Goal: Transaction & Acquisition: Purchase product/service

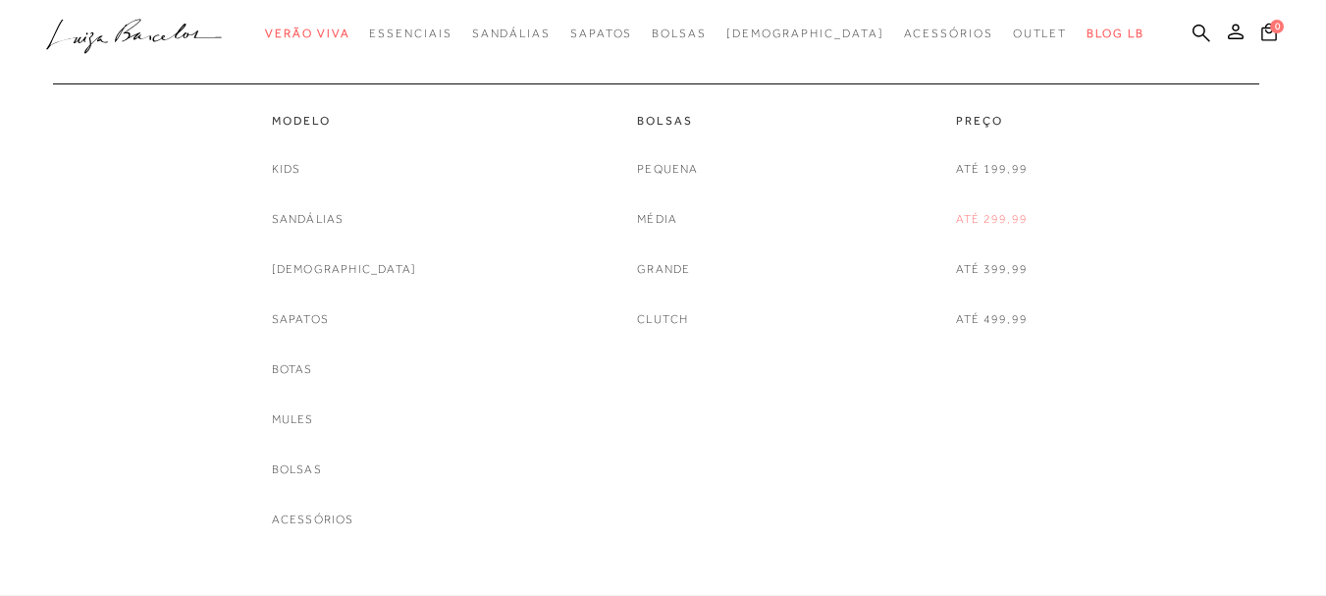
click at [997, 216] on link "Até 299,99" at bounding box center [992, 219] width 72 height 21
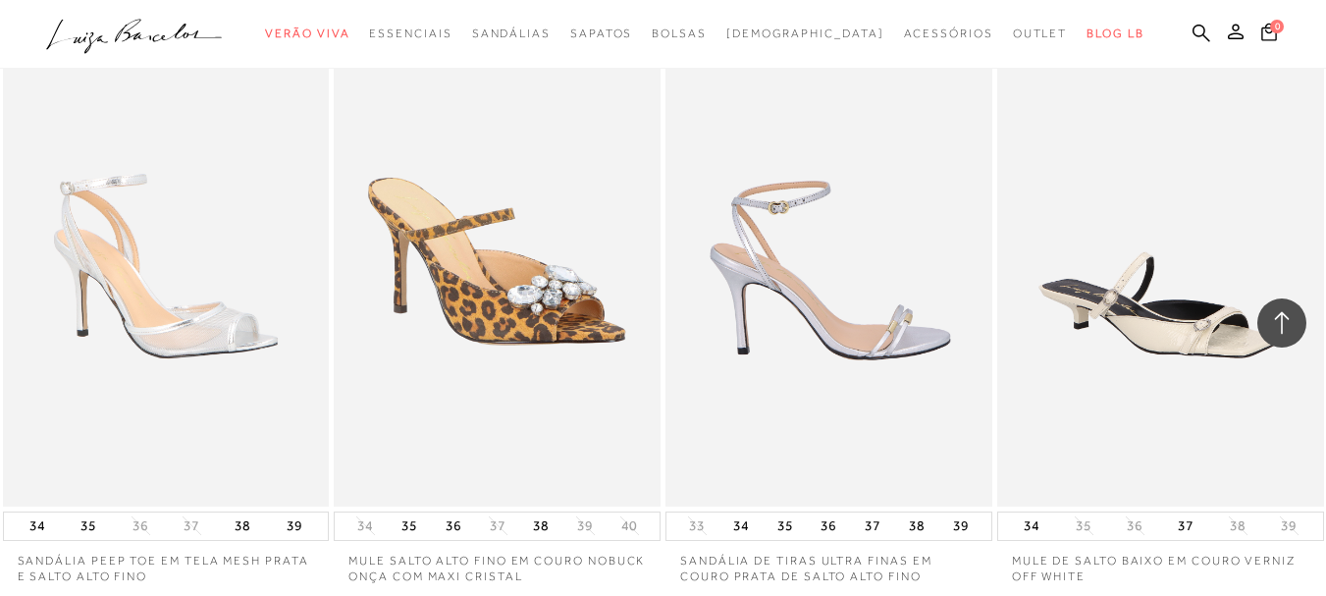
scroll to position [2651, 0]
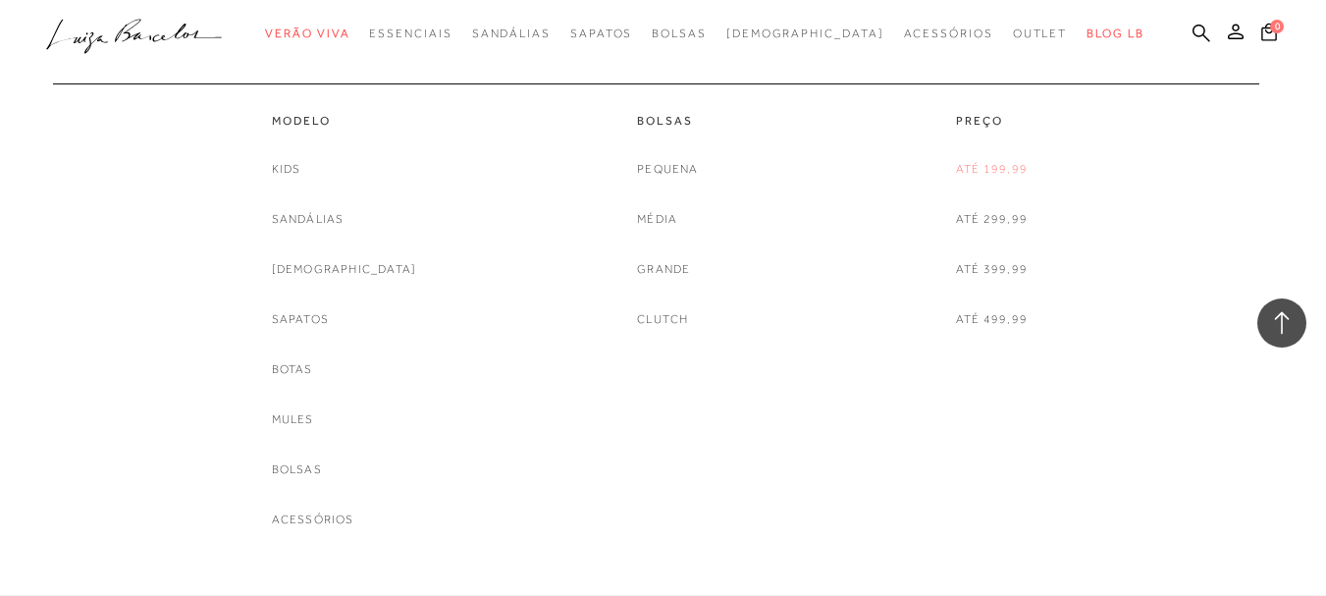
click at [987, 166] on link "Até 199,99" at bounding box center [992, 169] width 72 height 21
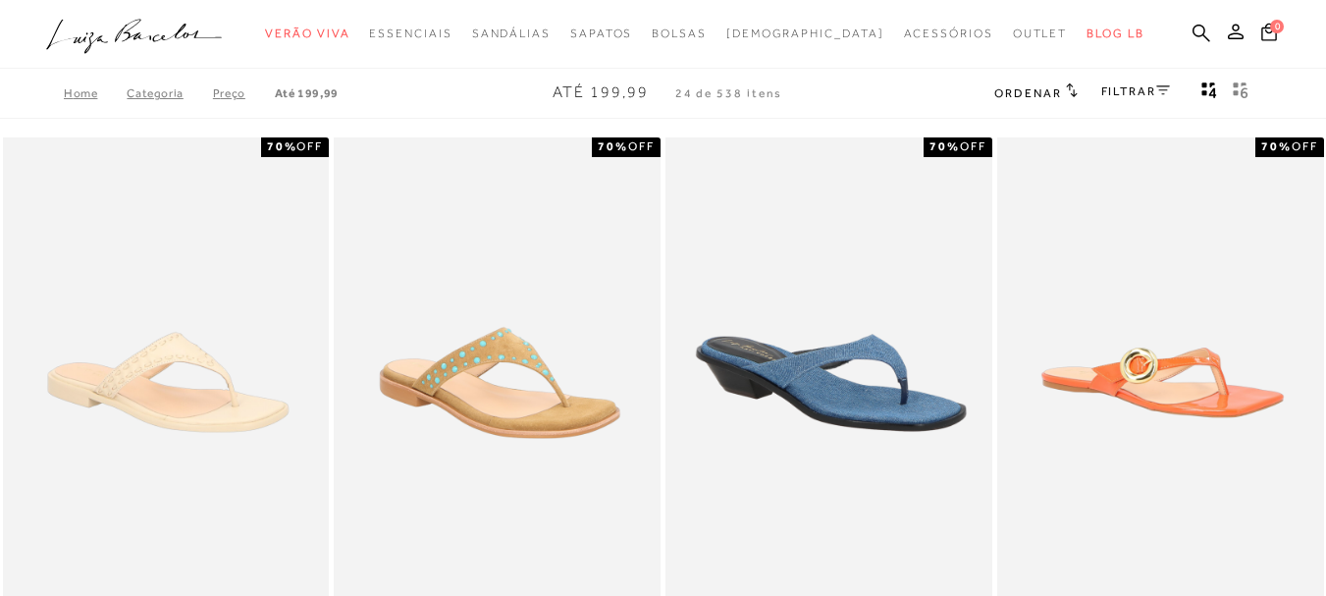
click at [1138, 94] on link "FILTRAR" at bounding box center [1135, 91] width 69 height 14
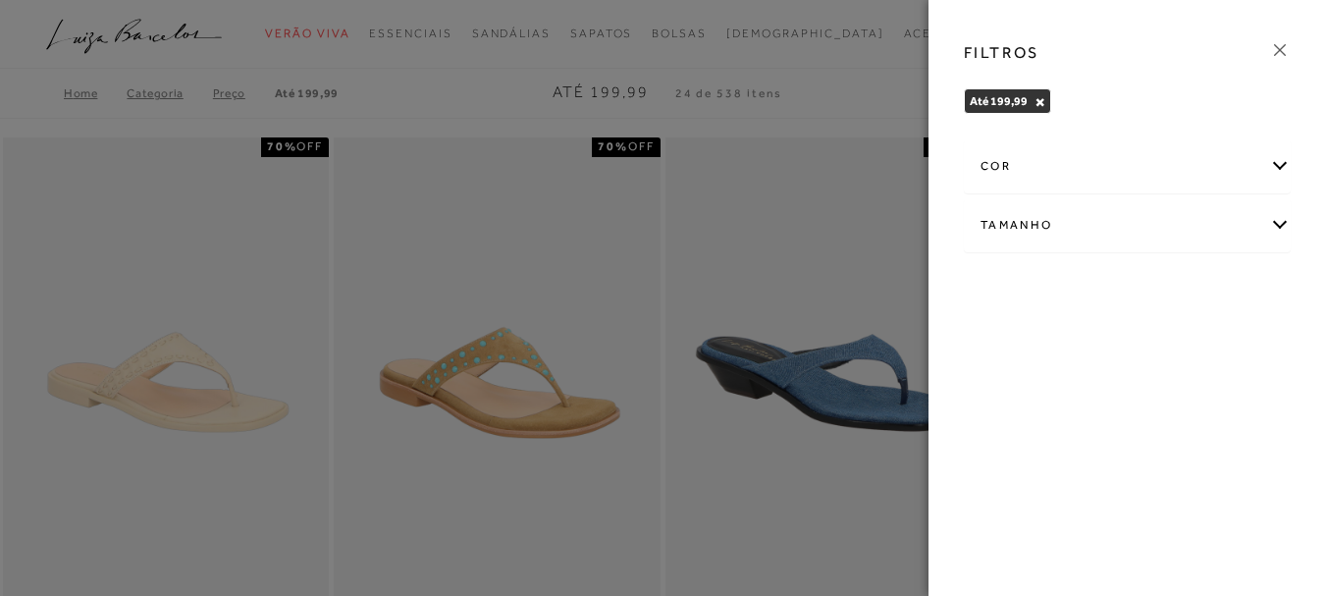
click at [1278, 225] on div "Tamanho" at bounding box center [1127, 225] width 325 height 52
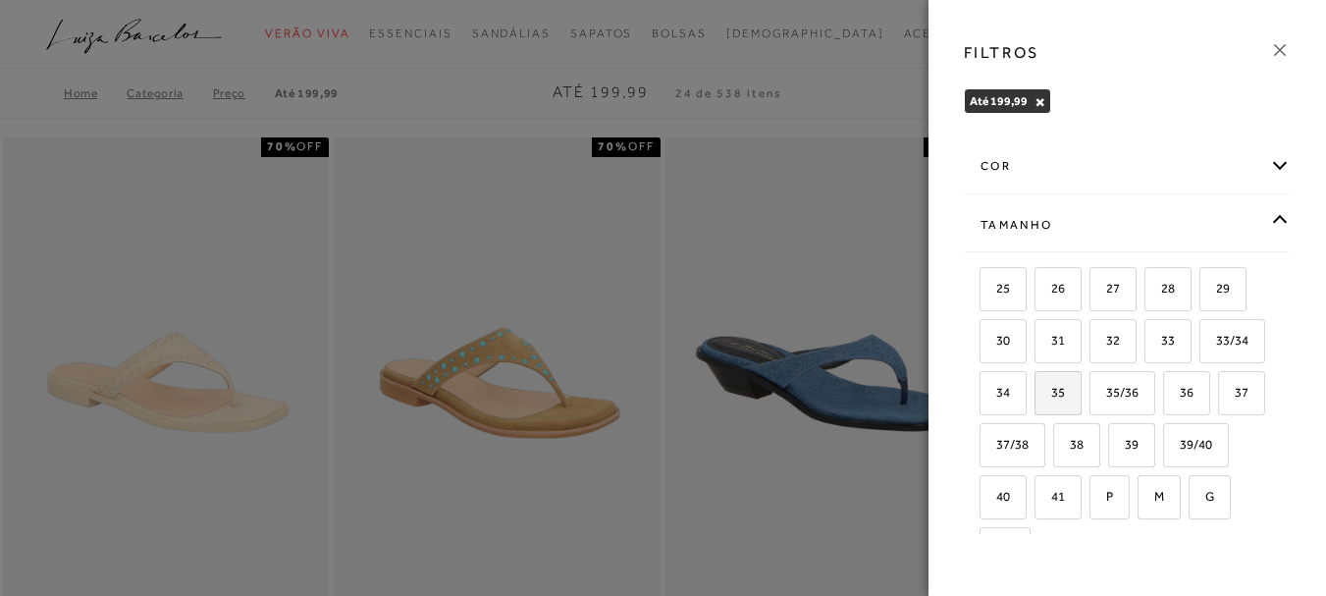
click at [1065, 394] on span "35" at bounding box center [1051, 392] width 28 height 15
click at [1051, 394] on input "35" at bounding box center [1042, 396] width 20 height 20
checkbox input "true"
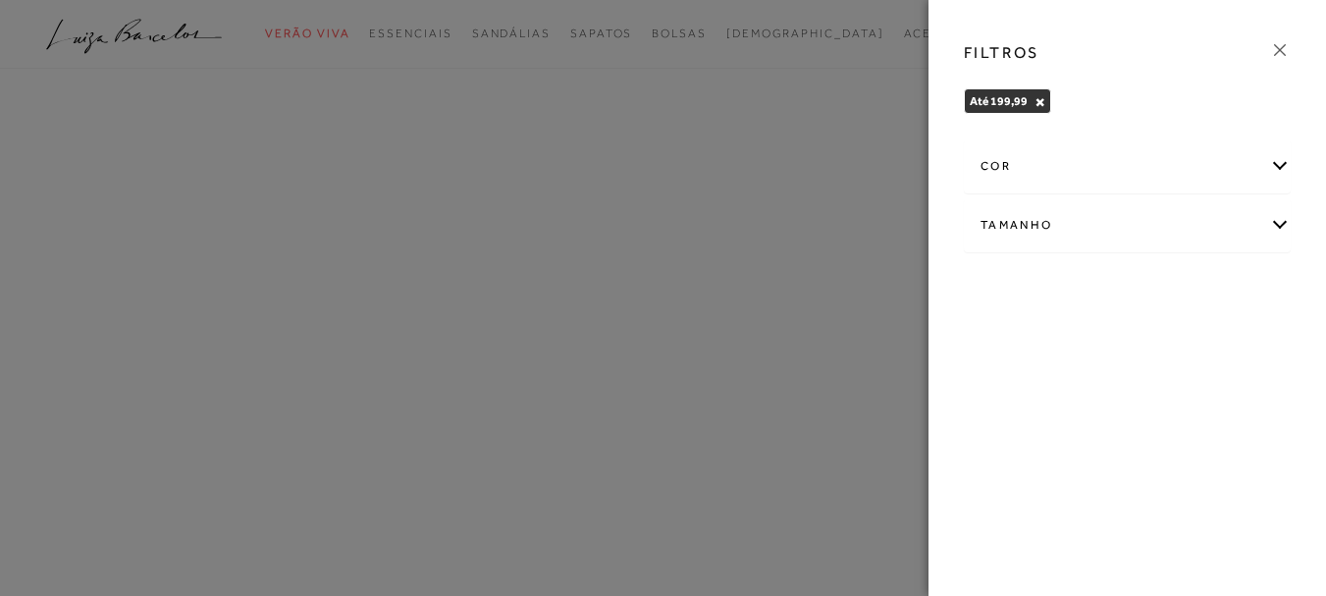
click at [1176, 114] on div "Até 199,99 × Limpar todos os refinamentos" at bounding box center [1127, 103] width 327 height 31
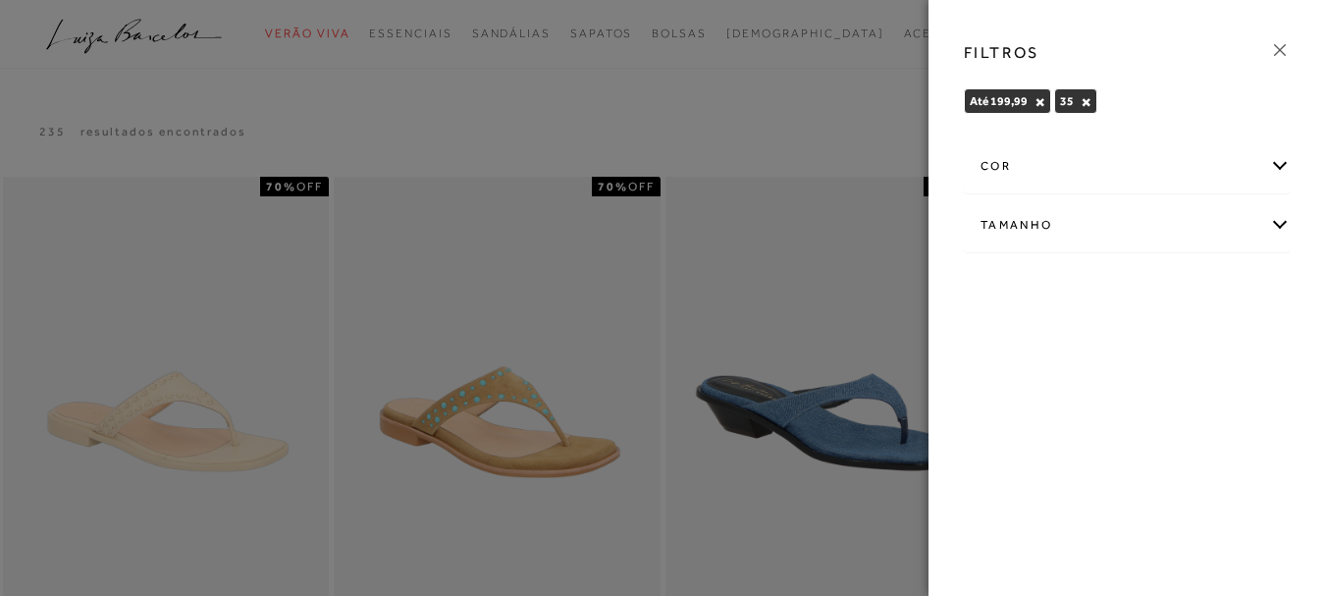
click at [287, 256] on div at bounding box center [663, 298] width 1326 height 596
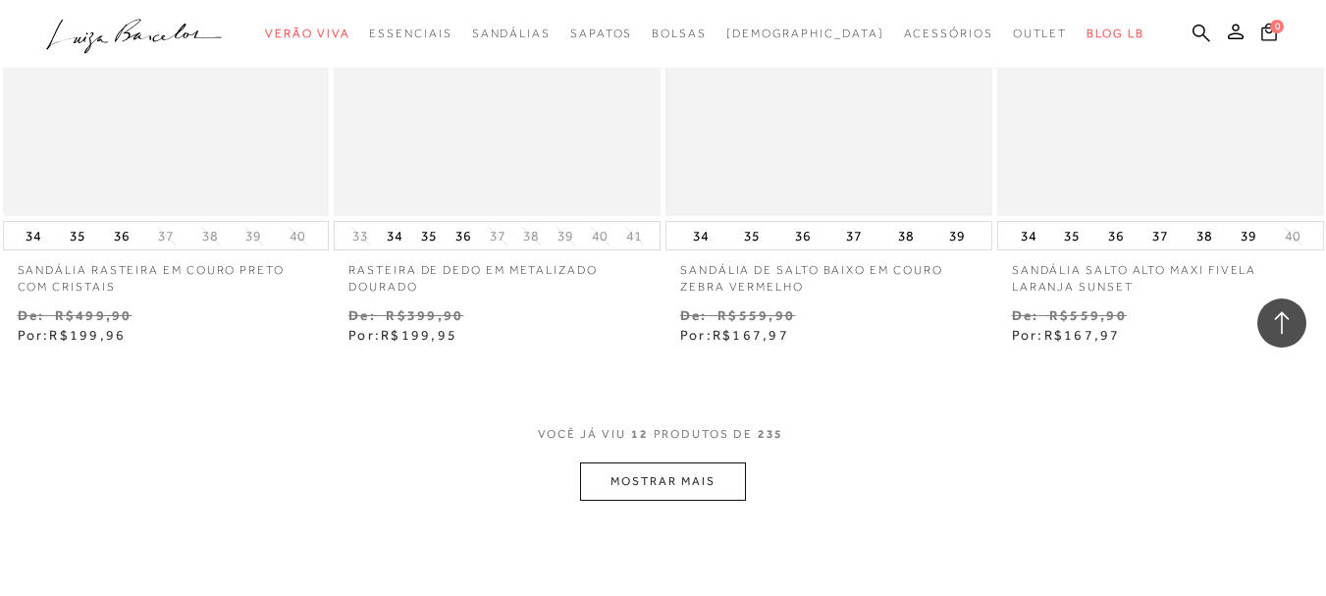
scroll to position [1767, 0]
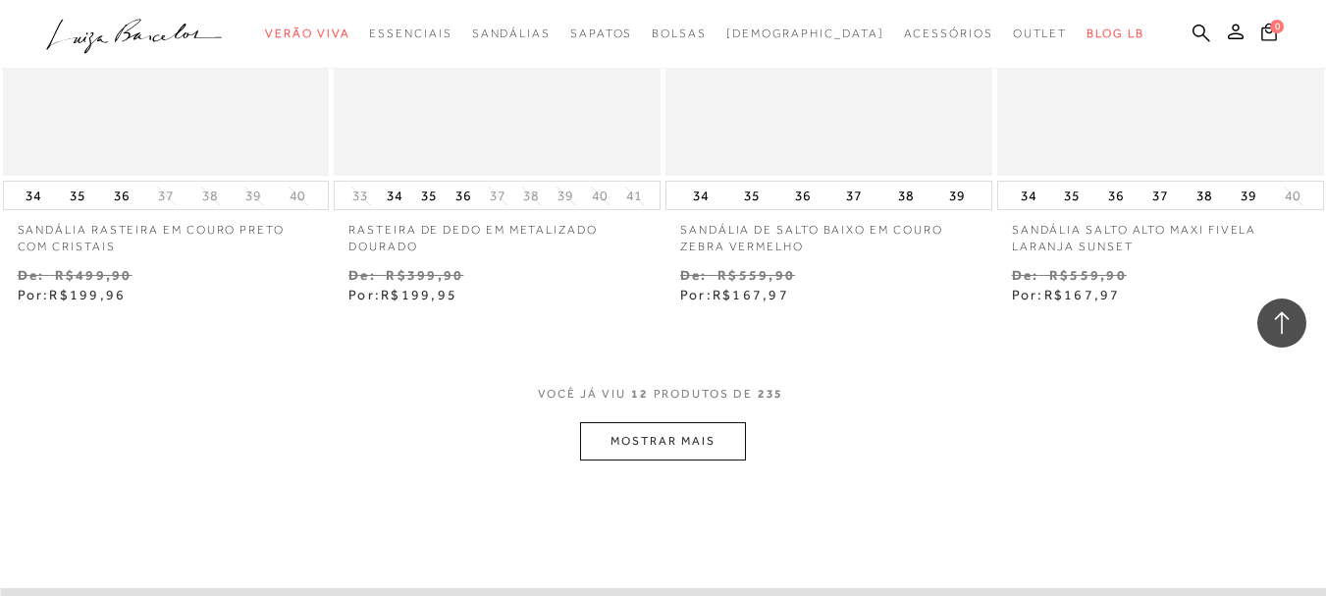
click at [695, 441] on button "MOSTRAR MAIS" at bounding box center [662, 441] width 165 height 38
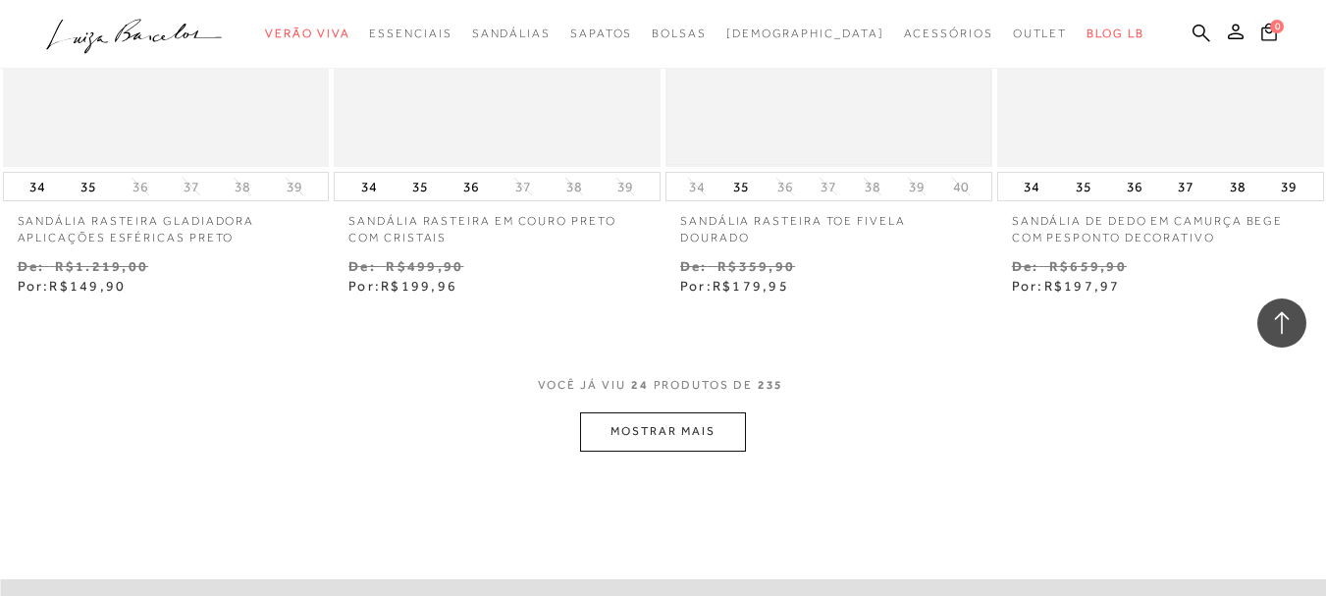
scroll to position [3731, 0]
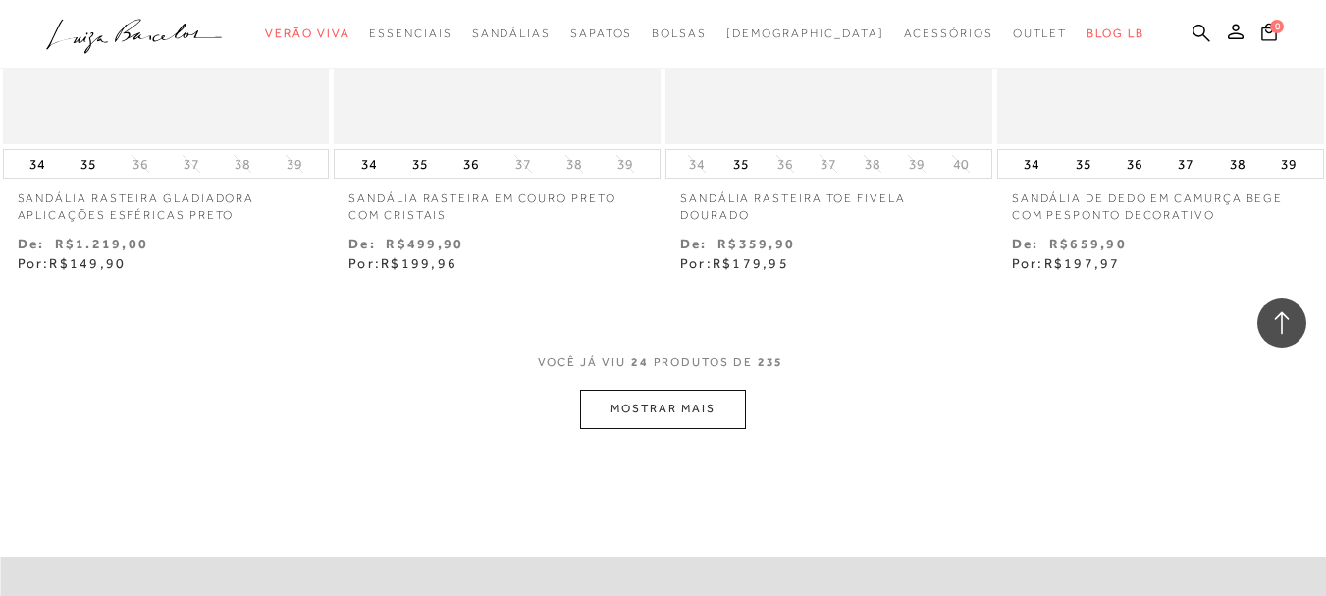
click at [652, 412] on button "MOSTRAR MAIS" at bounding box center [662, 409] width 165 height 38
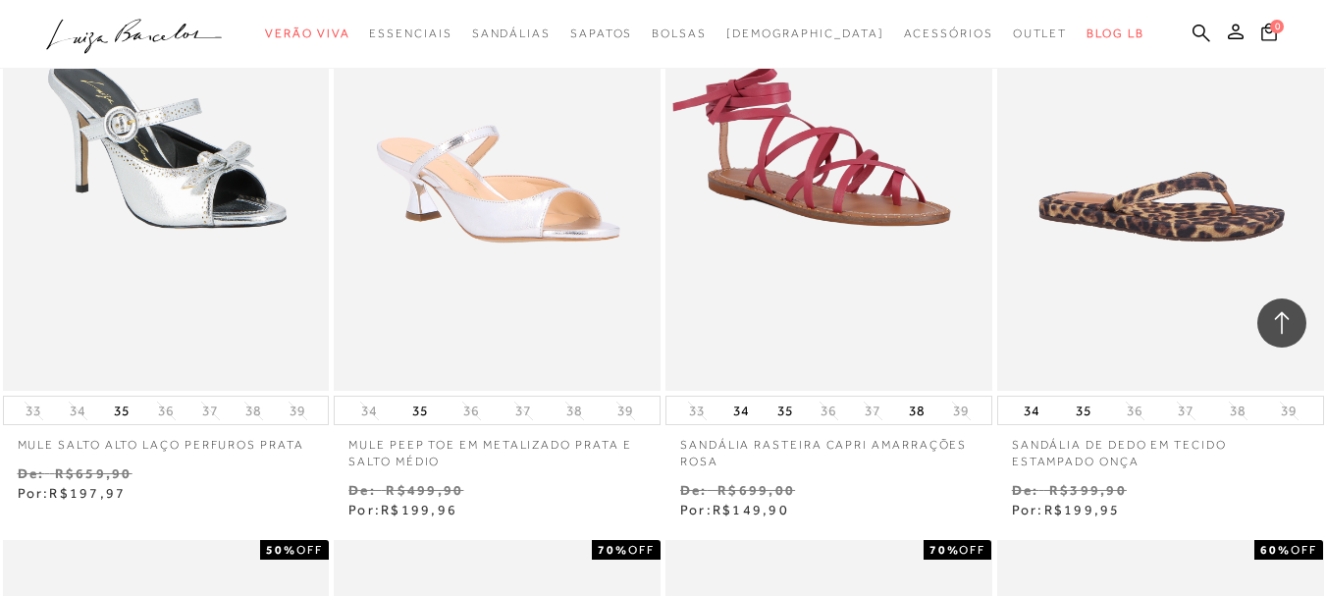
scroll to position [4810, 0]
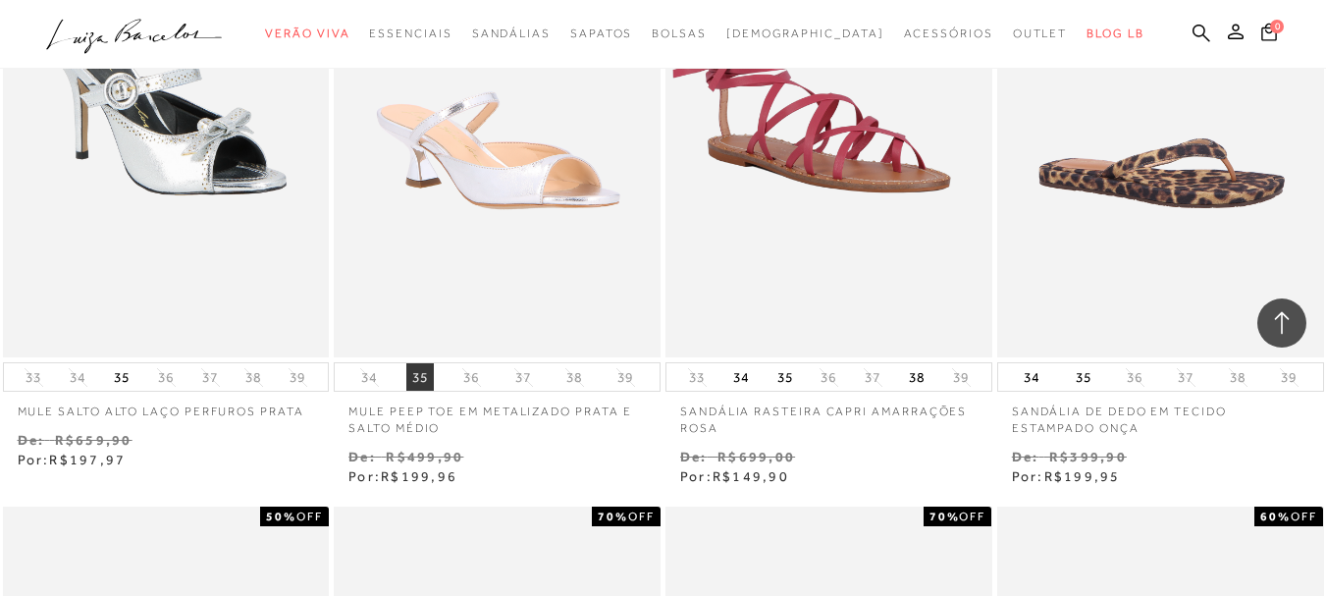
click at [424, 378] on button "35" at bounding box center [419, 376] width 27 height 27
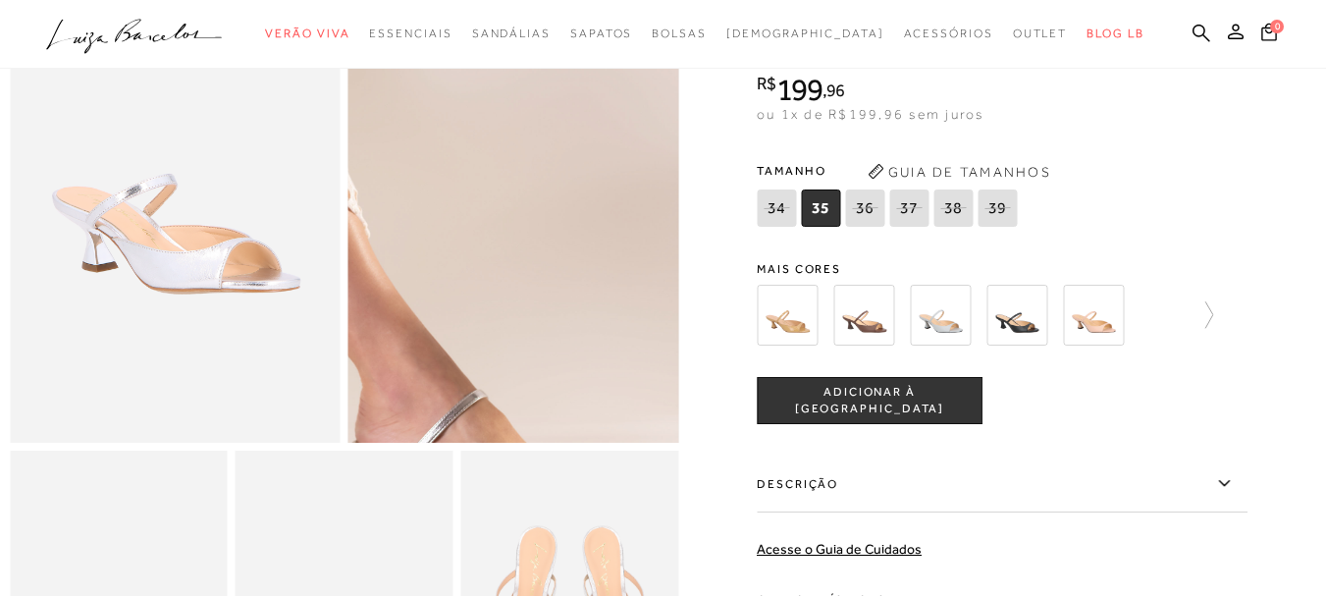
scroll to position [196, 0]
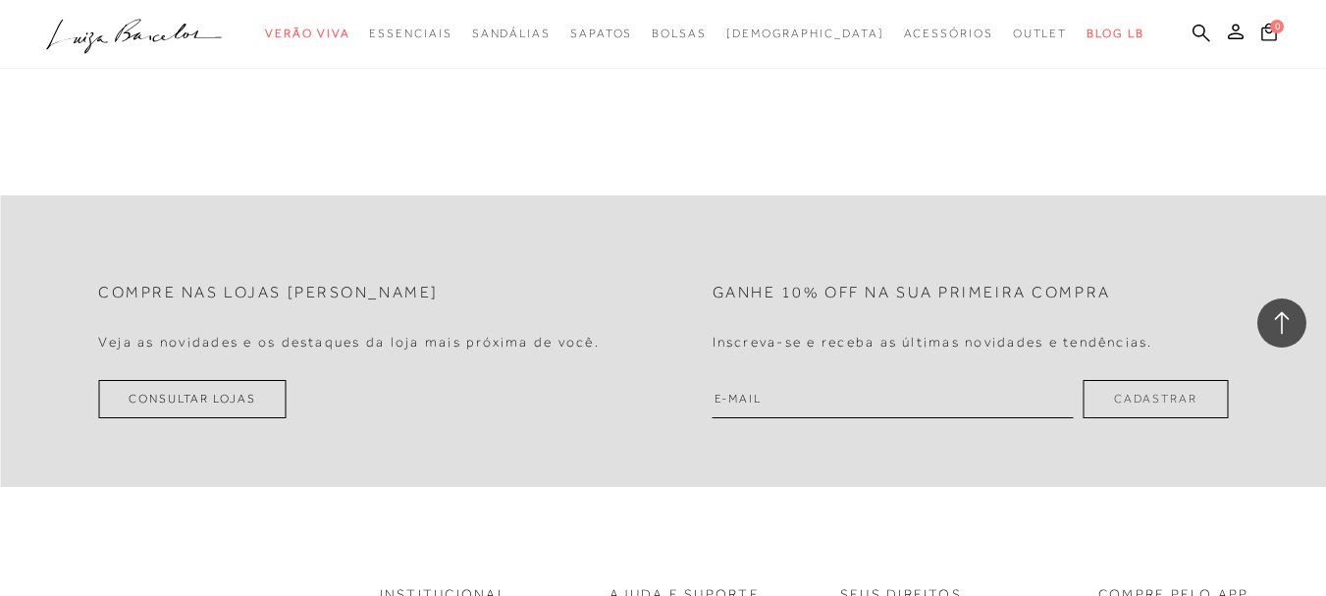
scroll to position [1865, 0]
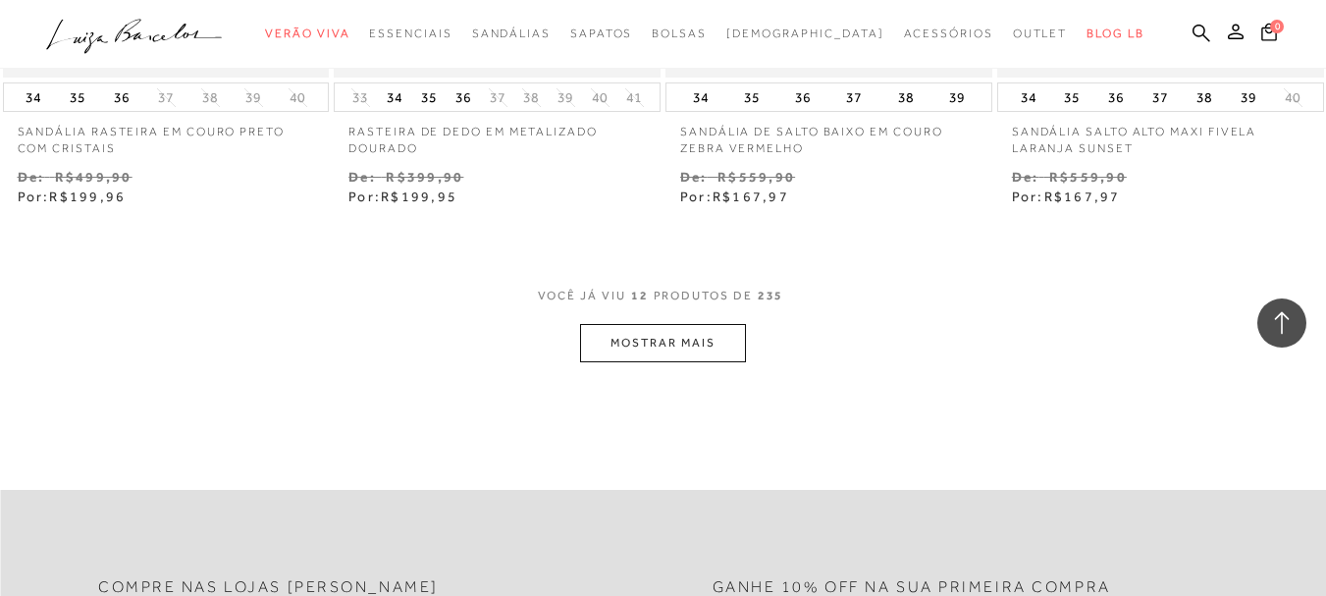
click at [680, 337] on button "MOSTRAR MAIS" at bounding box center [662, 343] width 165 height 38
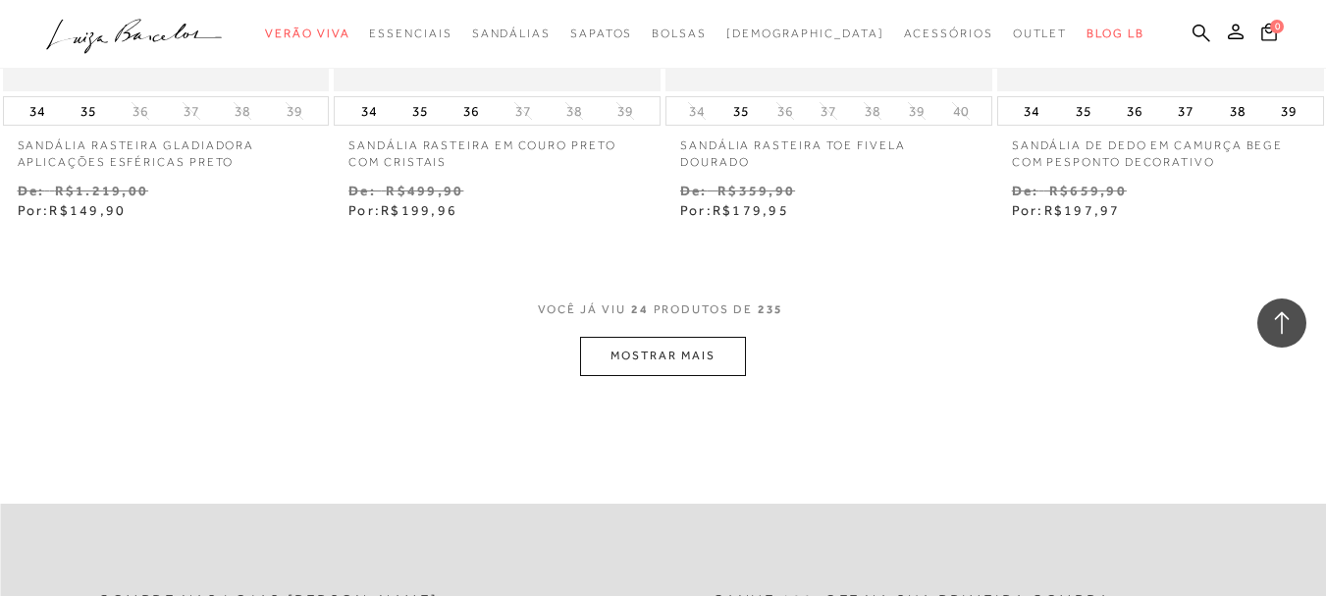
scroll to position [3829, 0]
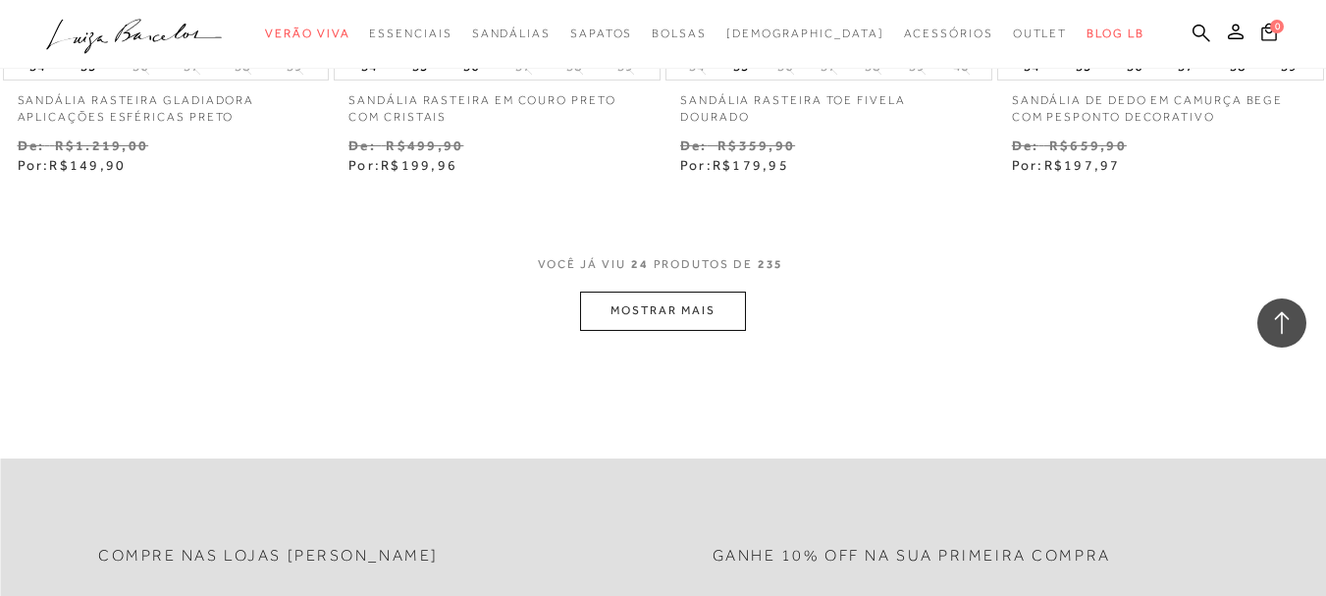
click at [672, 306] on button "MOSTRAR MAIS" at bounding box center [662, 311] width 165 height 38
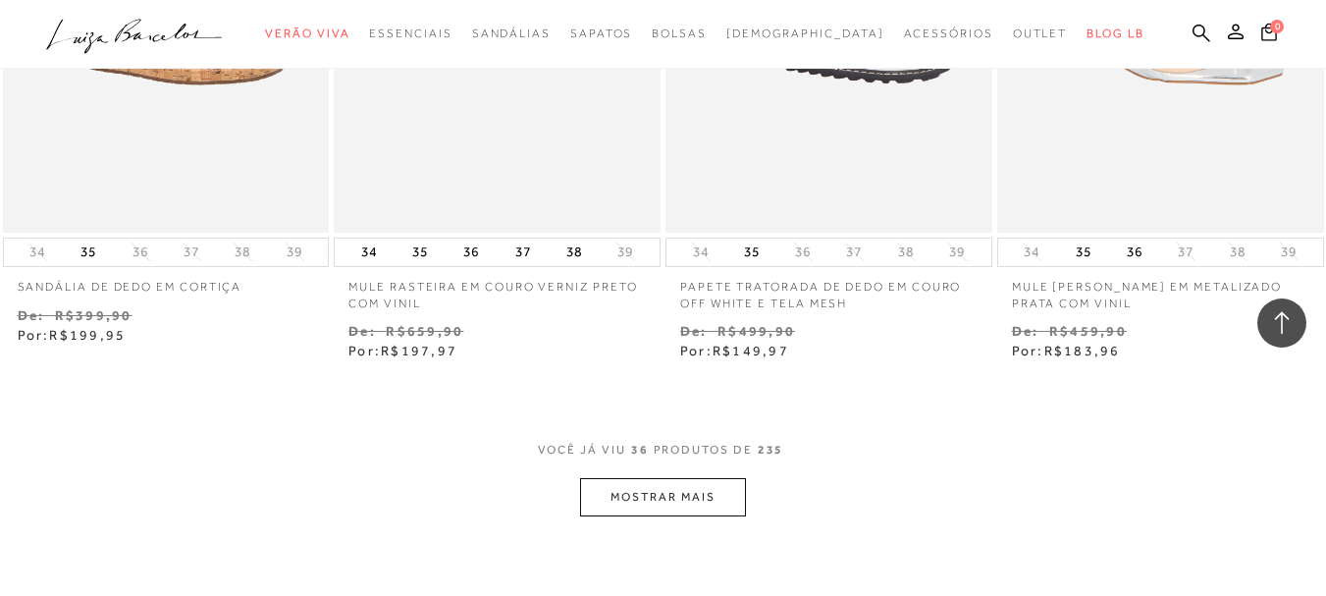
scroll to position [5694, 0]
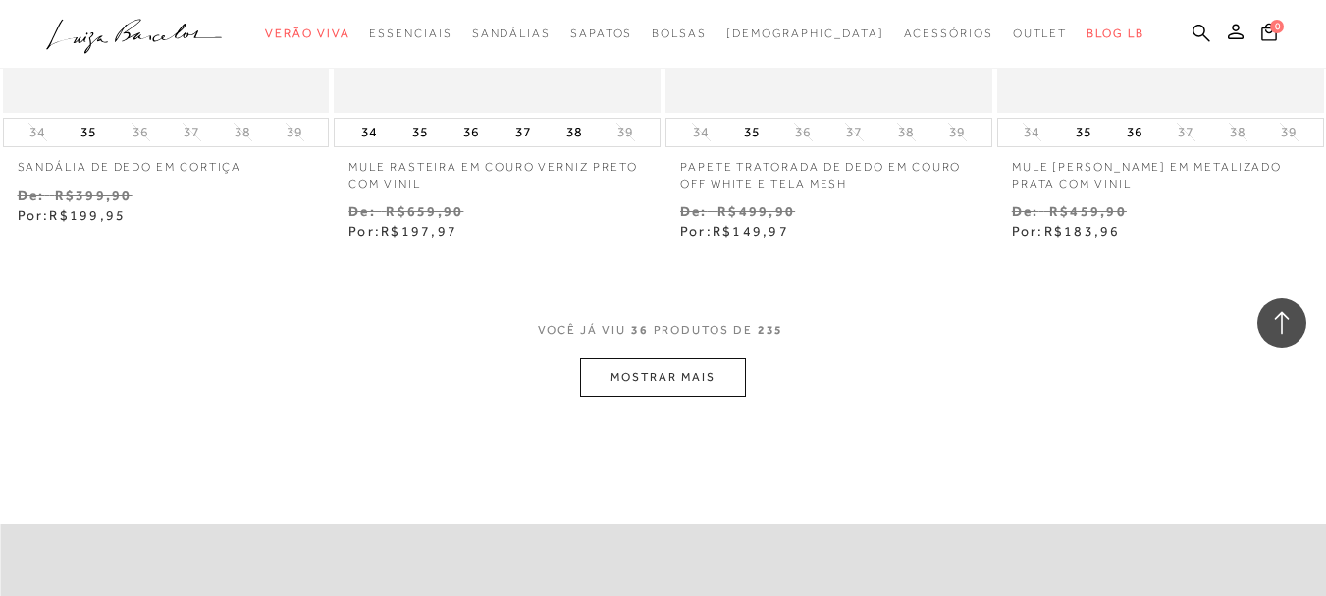
click at [638, 371] on button "MOSTRAR MAIS" at bounding box center [662, 377] width 165 height 38
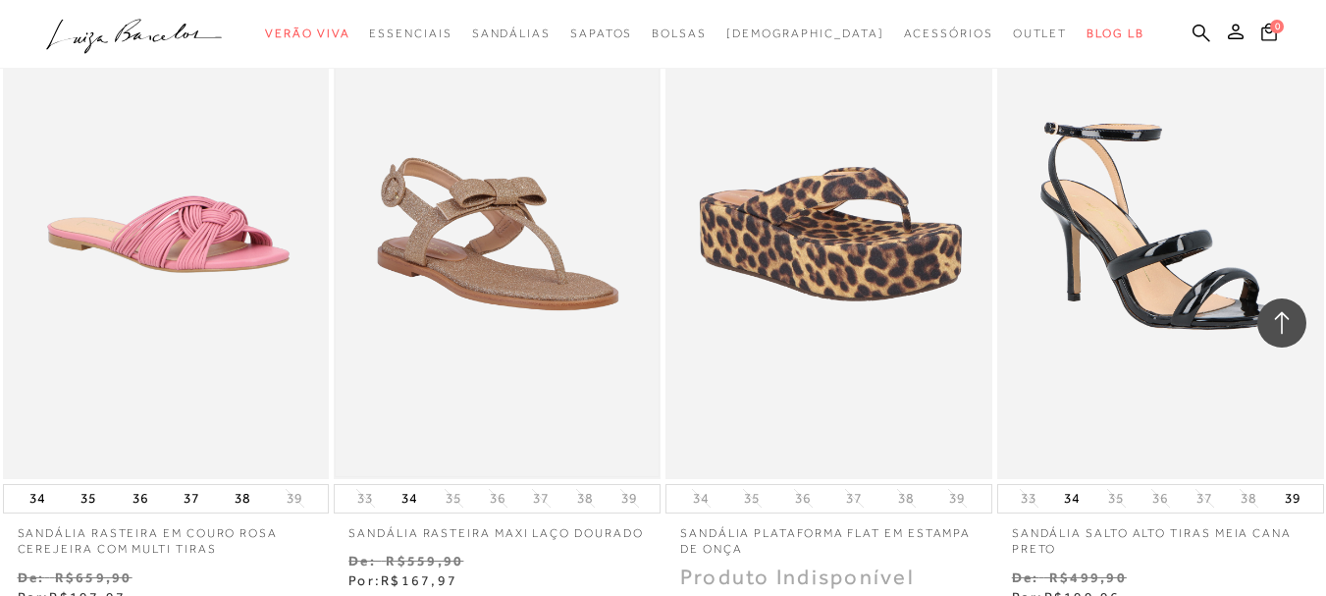
scroll to position [7559, 0]
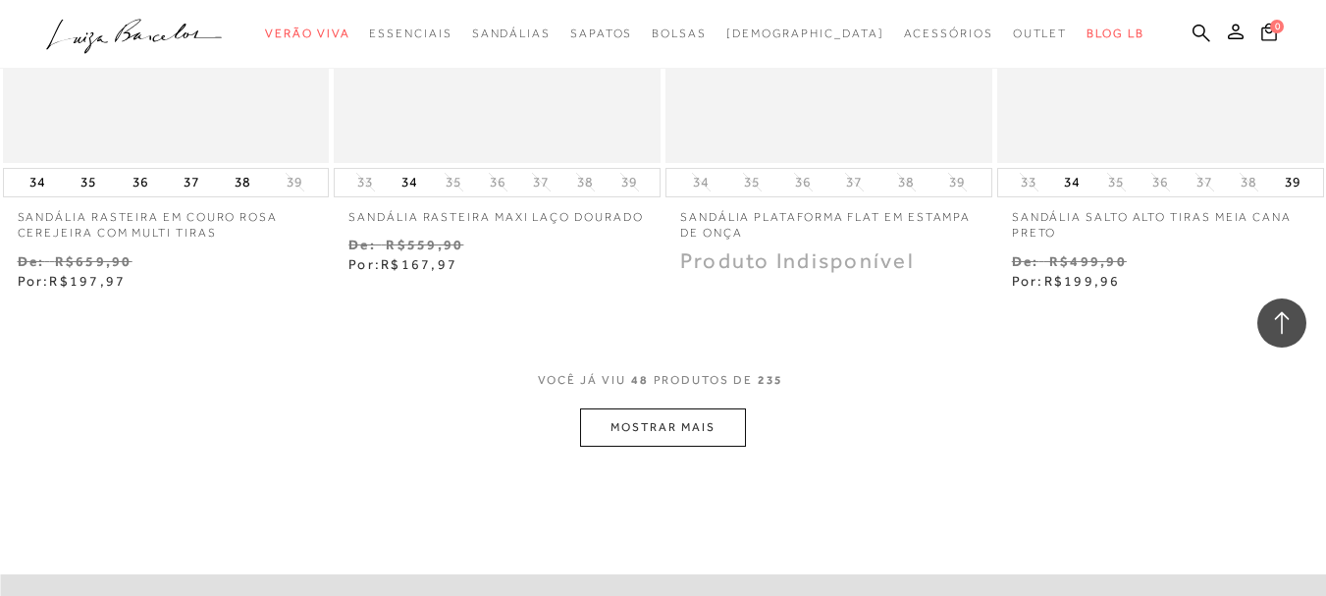
click at [653, 430] on button "MOSTRAR MAIS" at bounding box center [662, 427] width 165 height 38
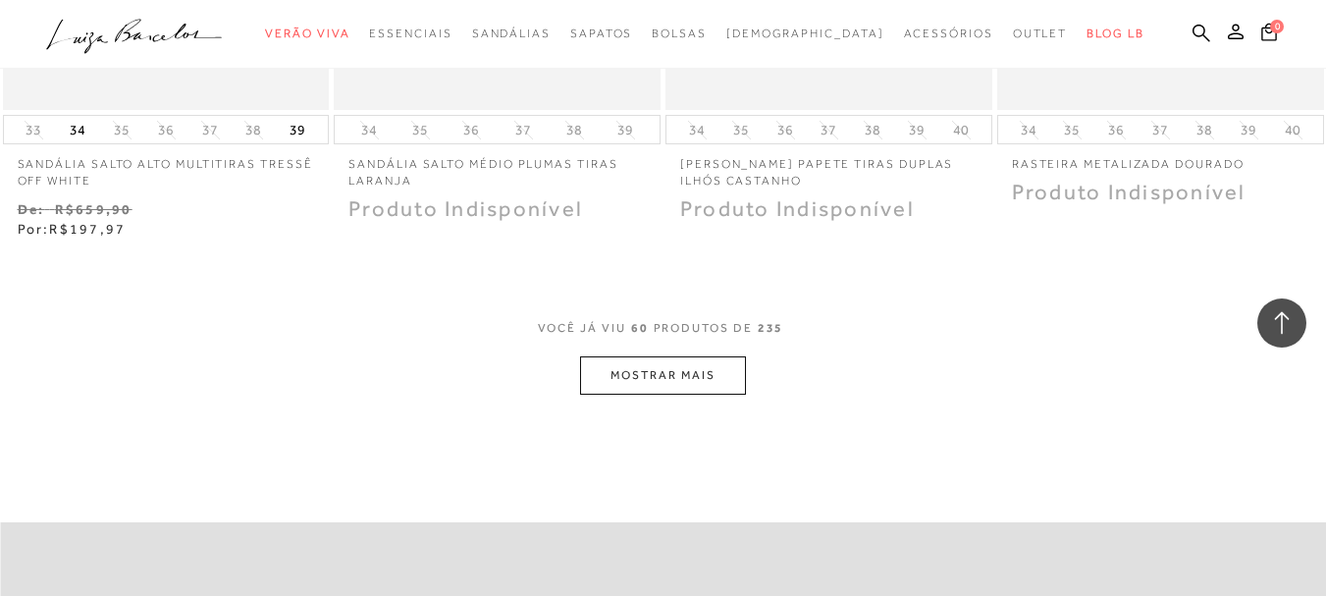
scroll to position [9621, 0]
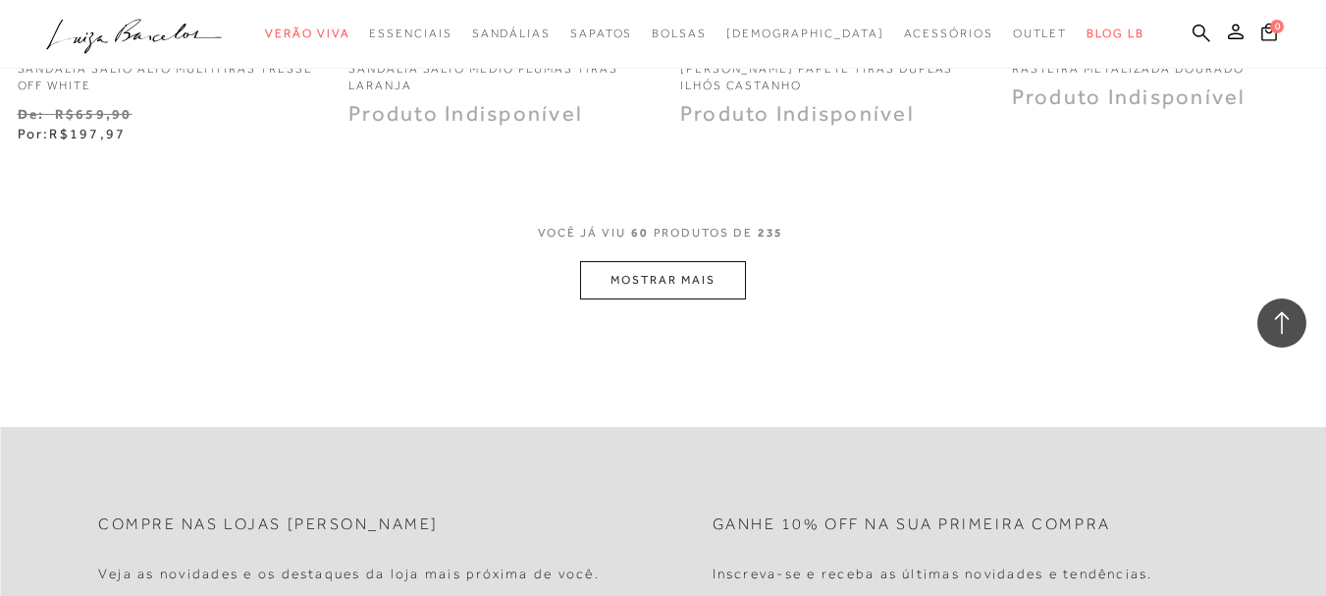
click at [671, 270] on button "MOSTRAR MAIS" at bounding box center [662, 280] width 165 height 38
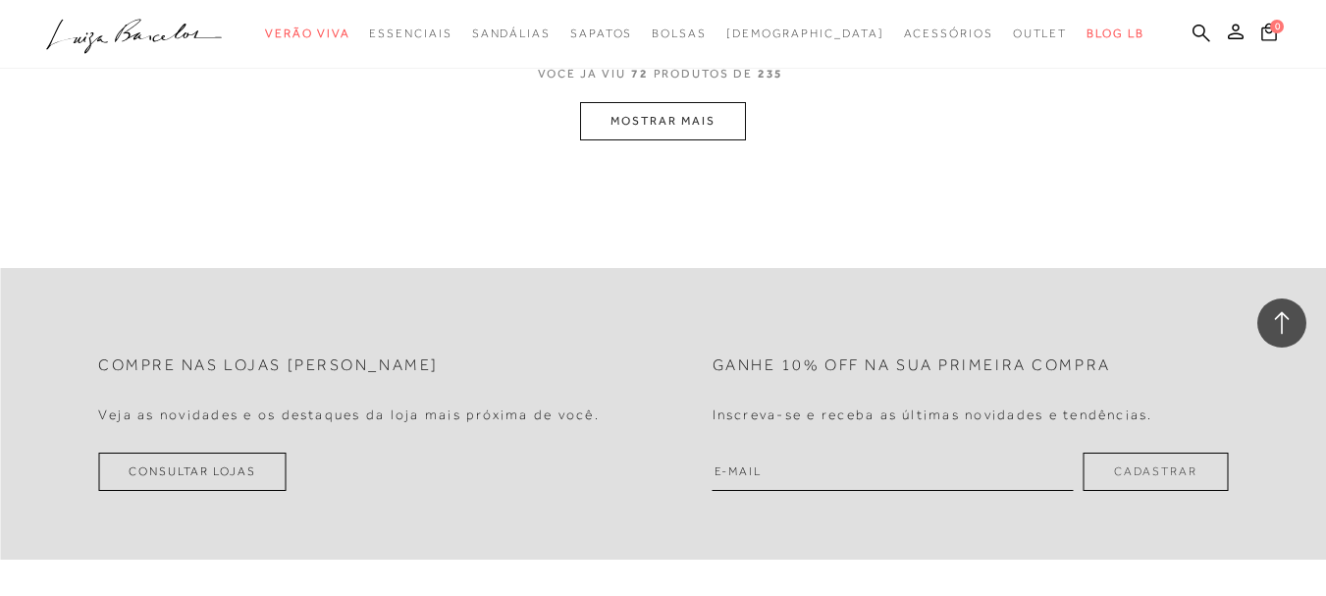
scroll to position [11682, 0]
click at [616, 121] on button "MOSTRAR MAIS" at bounding box center [662, 116] width 165 height 38
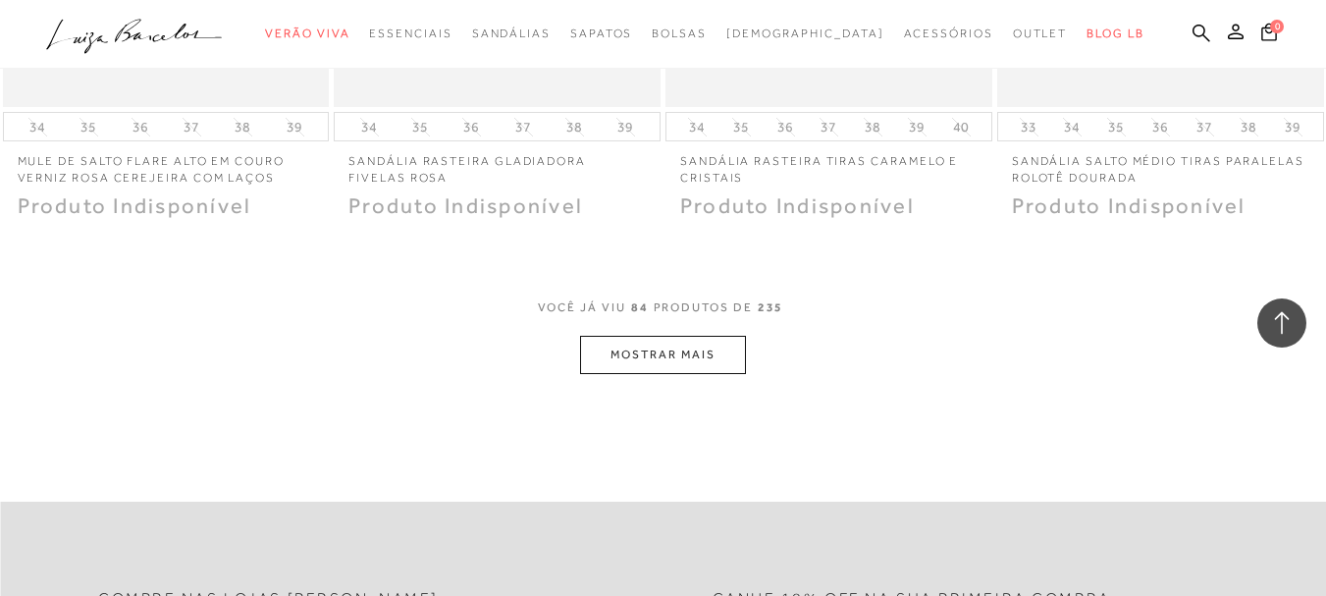
scroll to position [13425, 0]
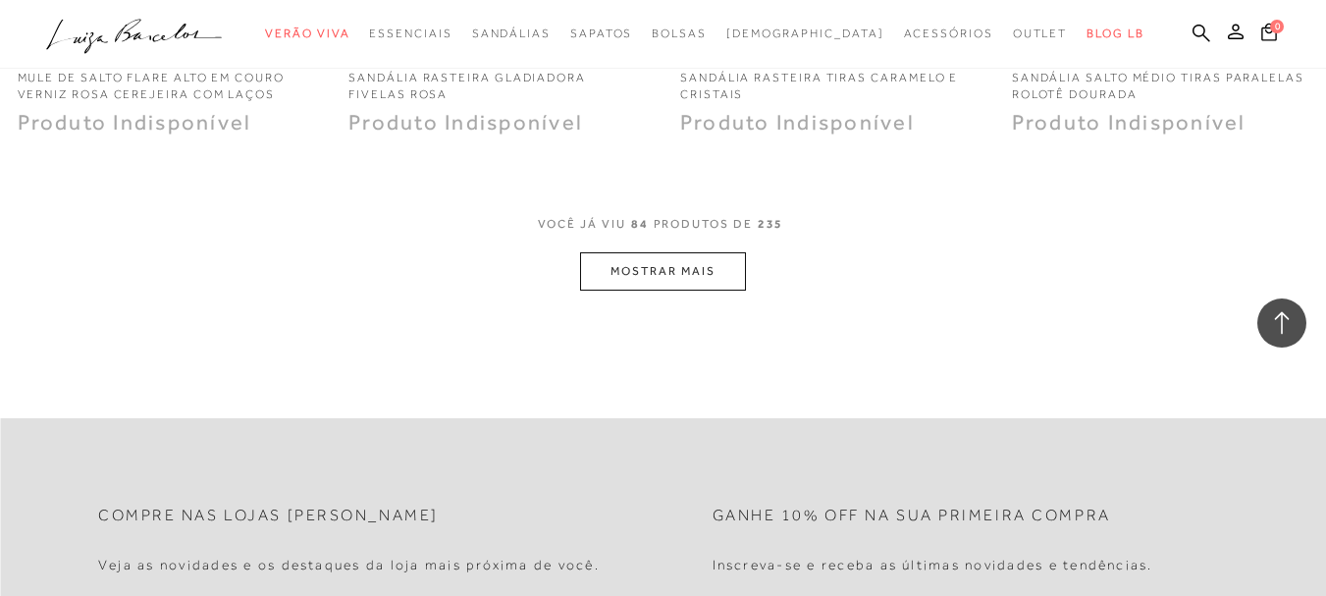
click at [669, 268] on button "MOSTRAR MAIS" at bounding box center [662, 271] width 165 height 38
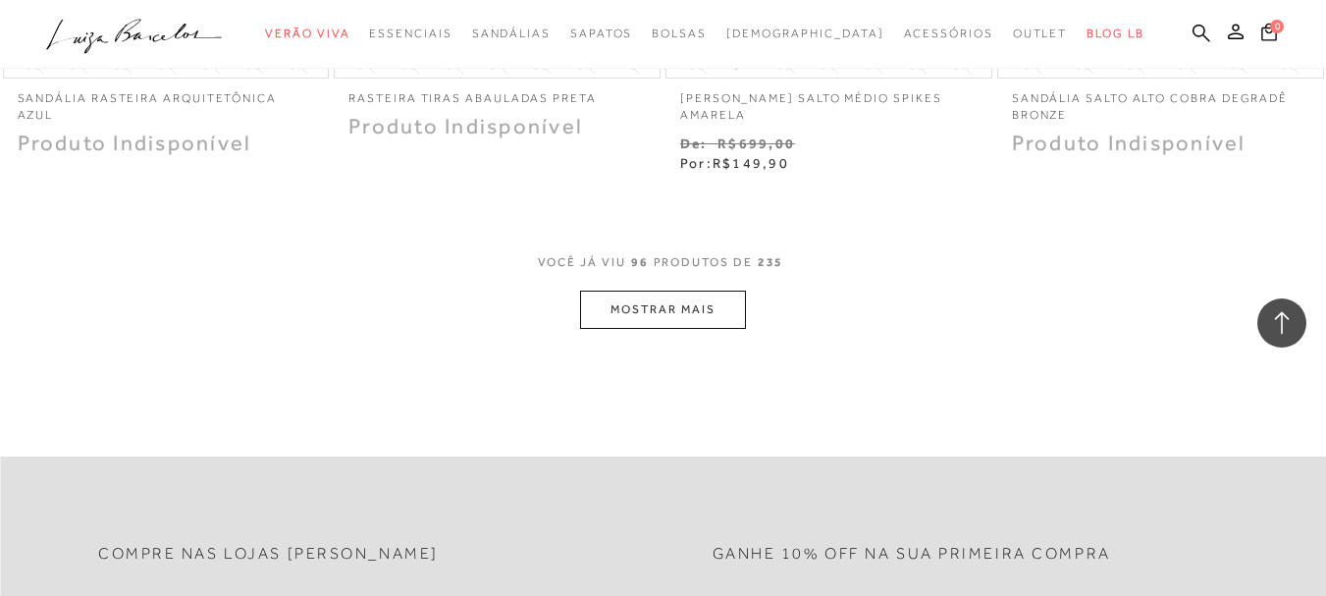
scroll to position [15290, 0]
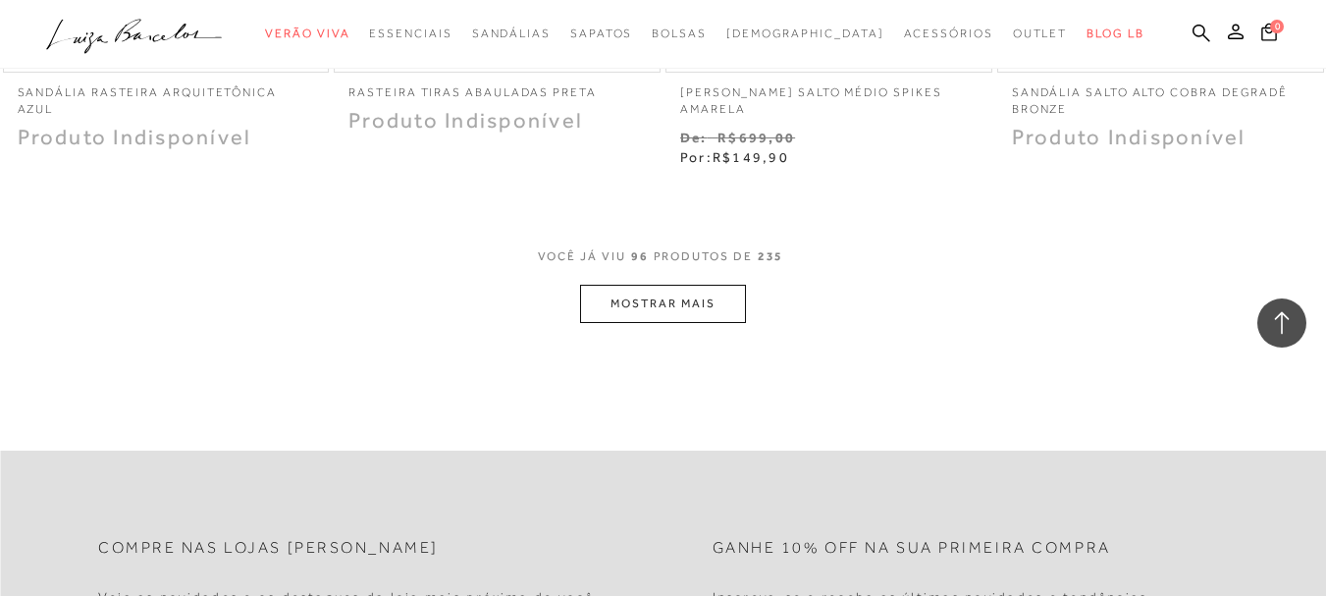
click at [674, 285] on button "MOSTRAR MAIS" at bounding box center [662, 304] width 165 height 38
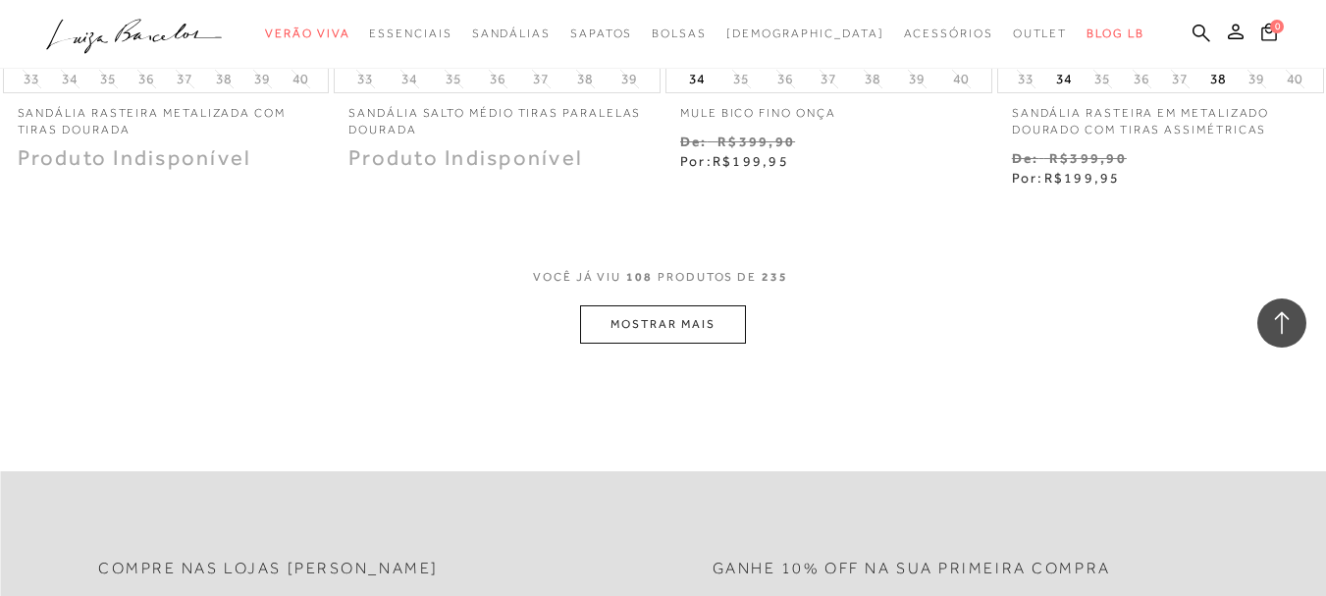
scroll to position [17254, 0]
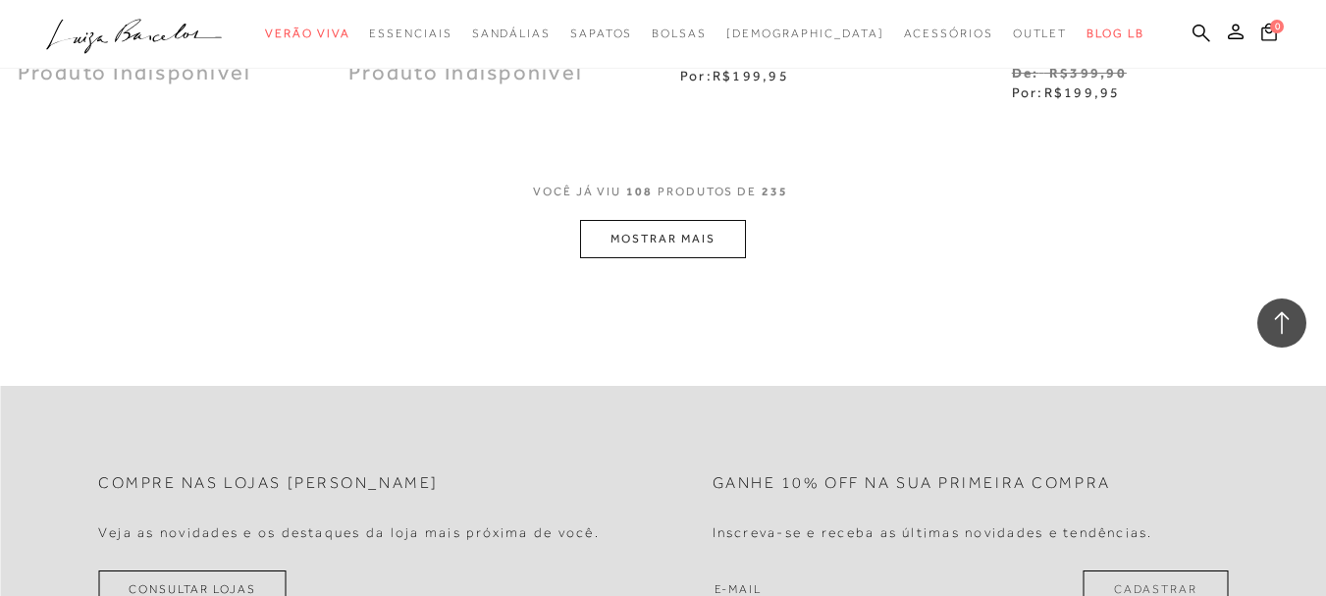
click at [673, 240] on button "MOSTRAR MAIS" at bounding box center [662, 239] width 165 height 38
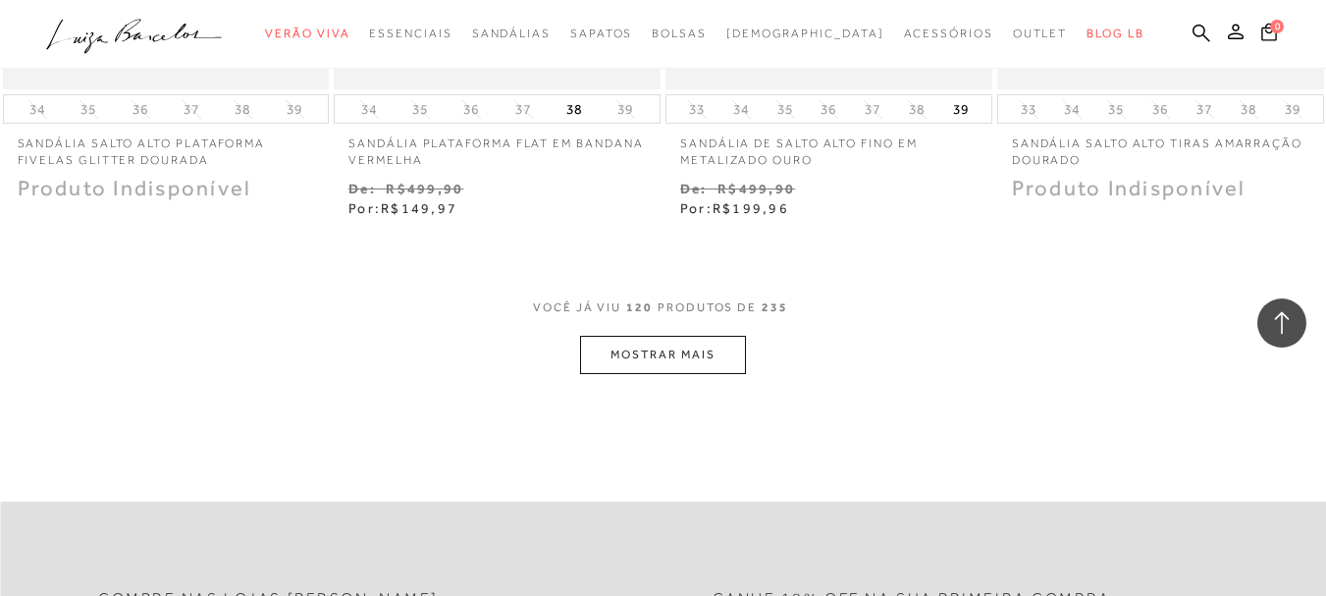
scroll to position [19119, 0]
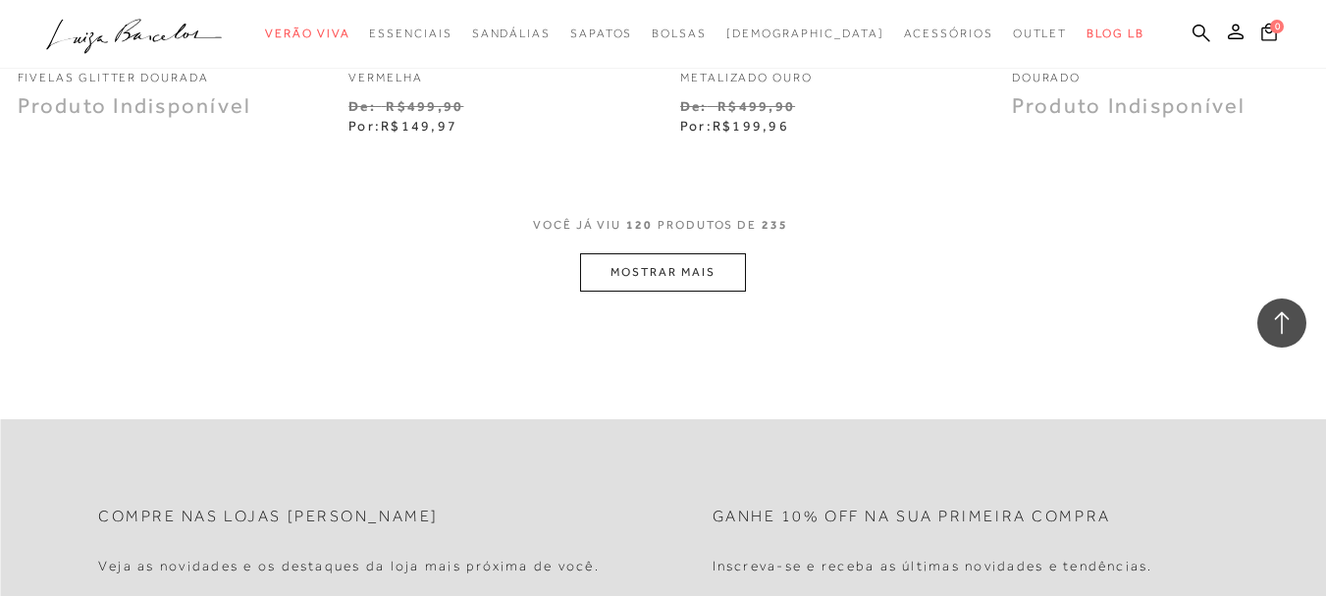
click at [641, 261] on button "MOSTRAR MAIS" at bounding box center [662, 272] width 165 height 38
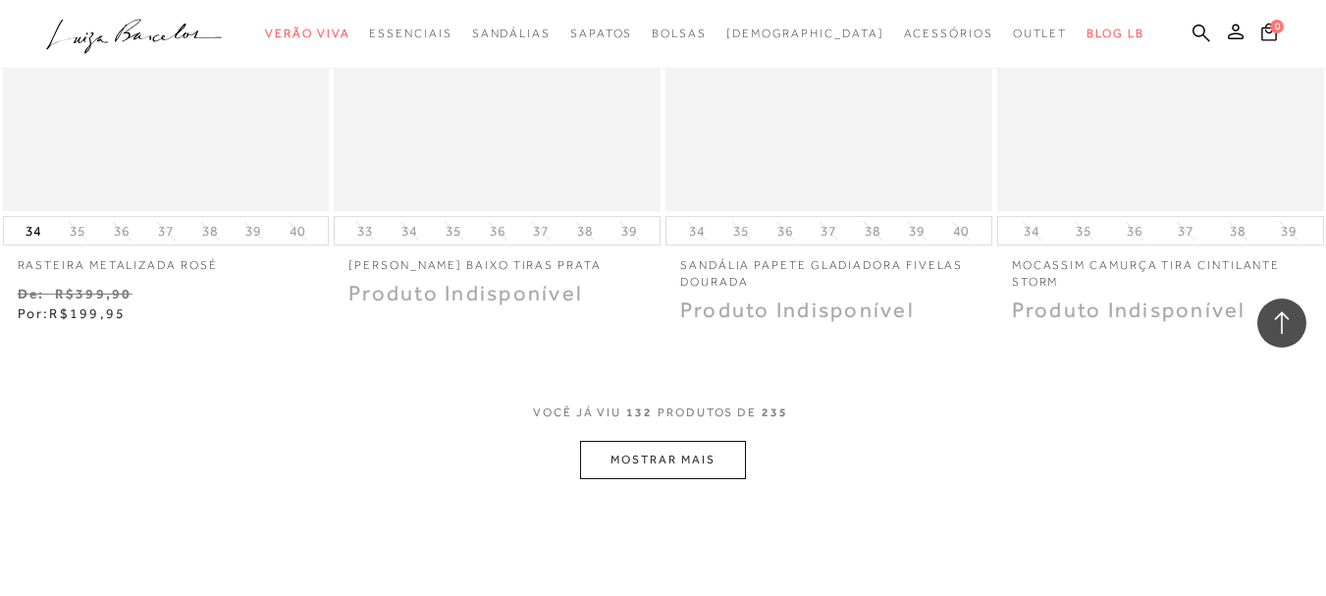
scroll to position [20886, 0]
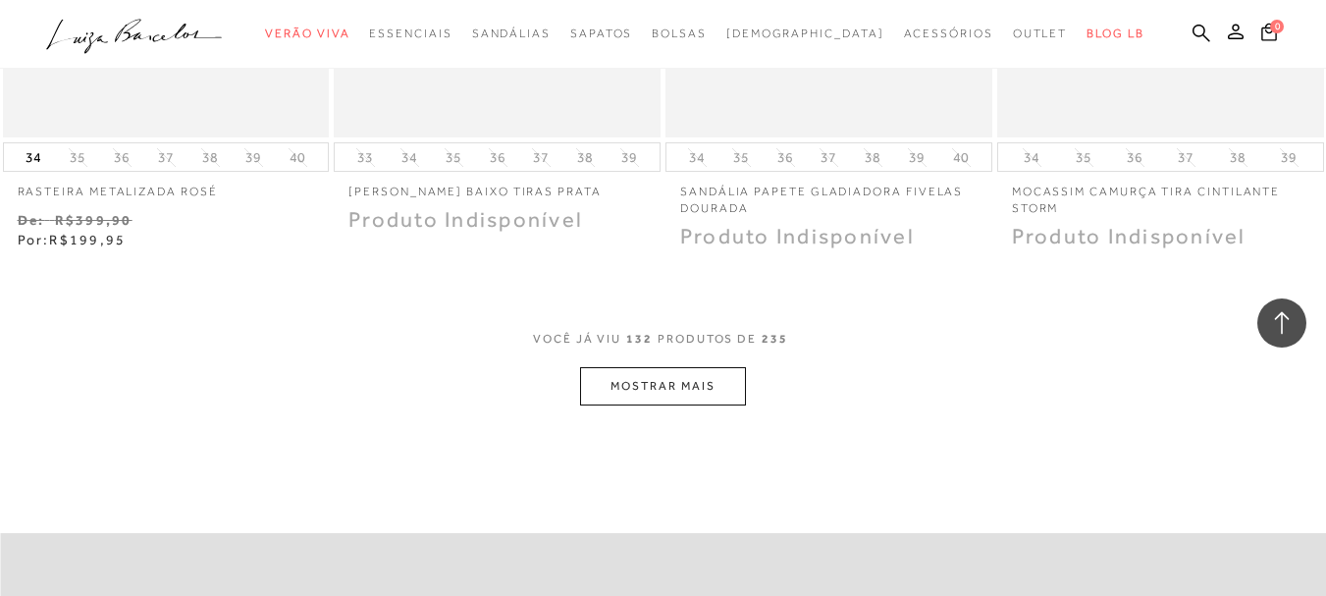
click at [703, 384] on button "MOSTRAR MAIS" at bounding box center [662, 386] width 165 height 38
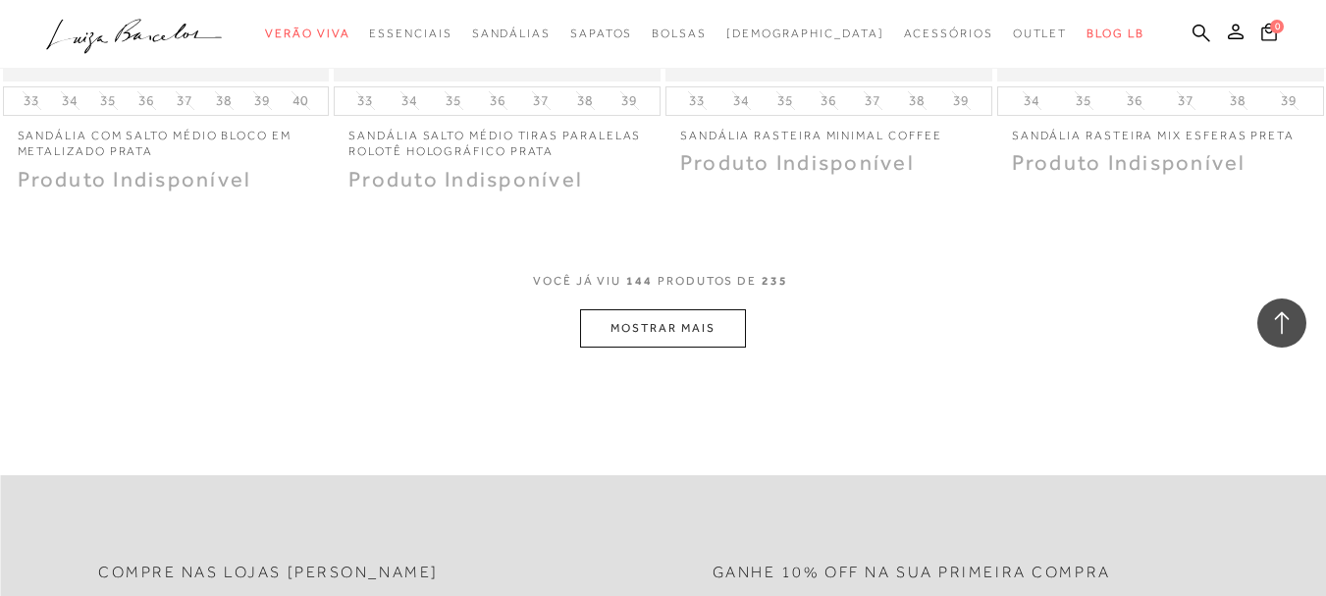
scroll to position [22849, 0]
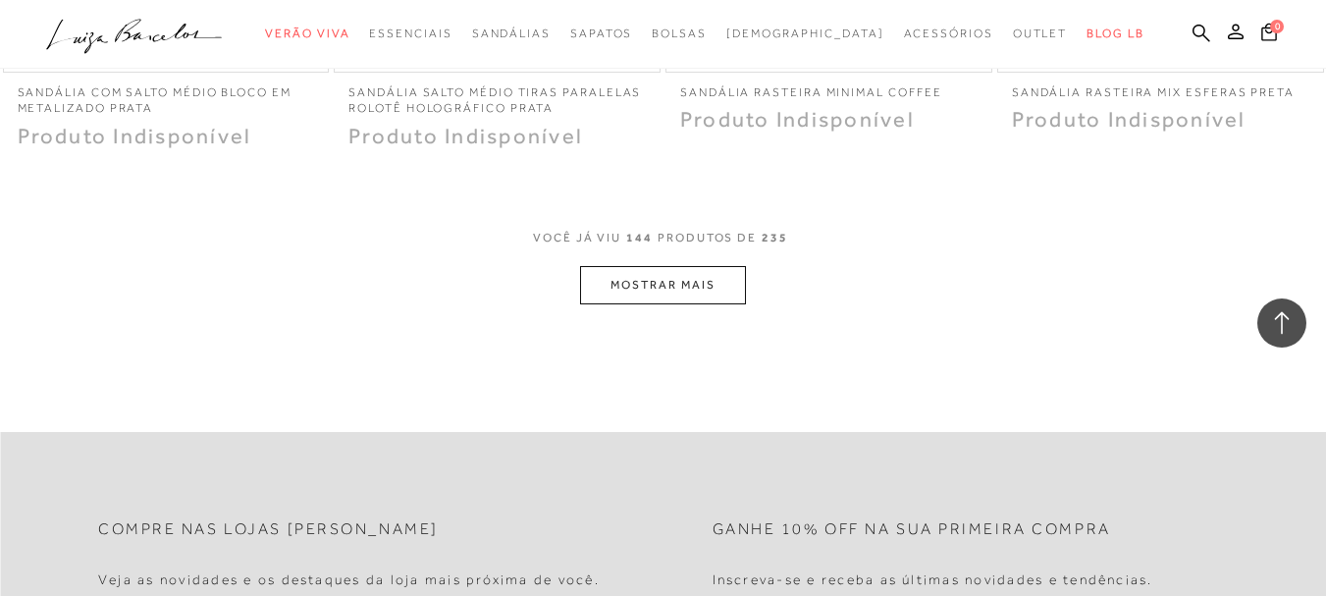
click at [656, 275] on button "MOSTRAR MAIS" at bounding box center [662, 285] width 165 height 38
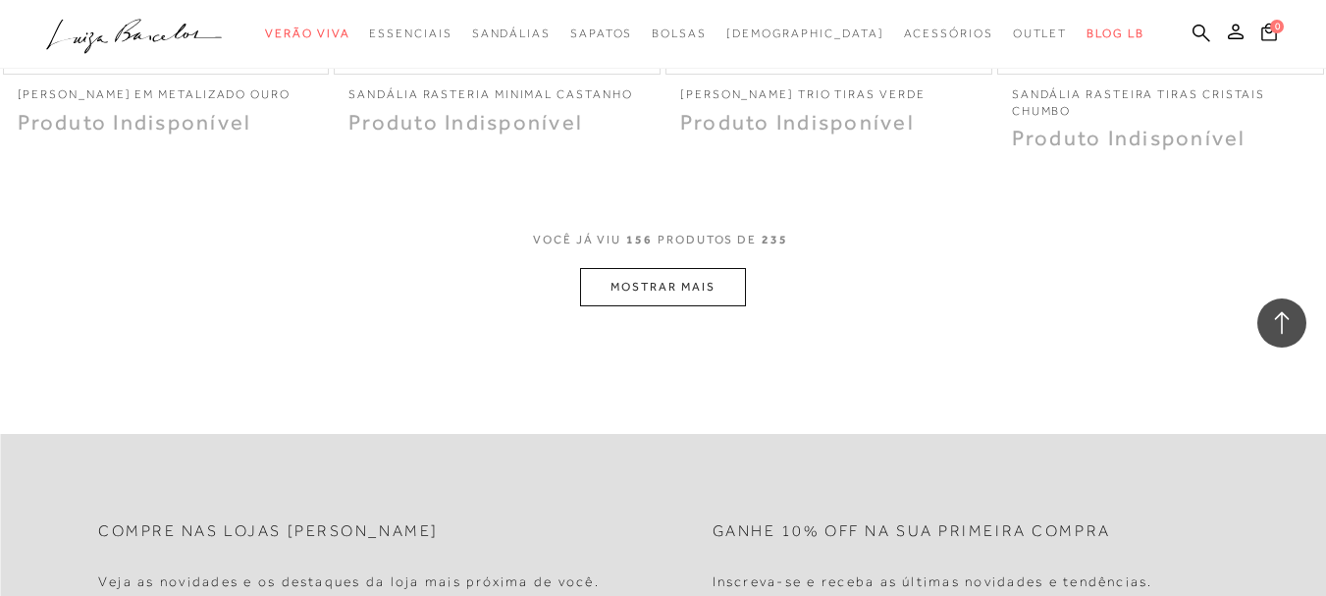
scroll to position [24715, 0]
click at [665, 283] on button "MOSTRAR MAIS" at bounding box center [662, 283] width 165 height 38
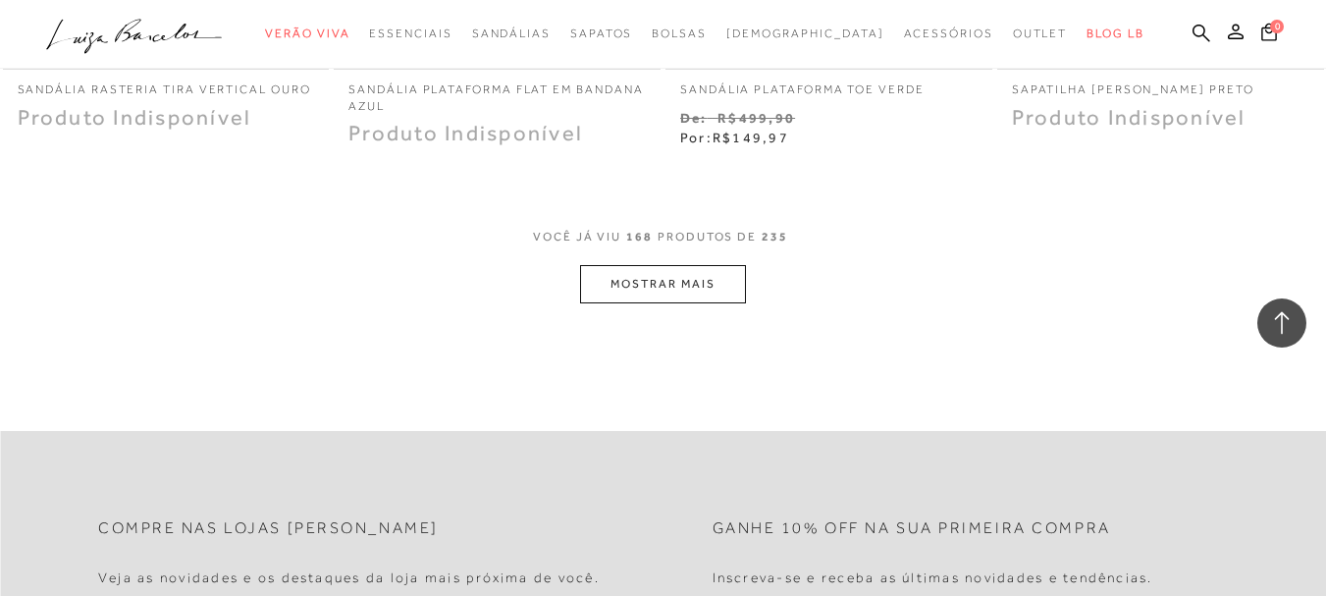
scroll to position [26678, 0]
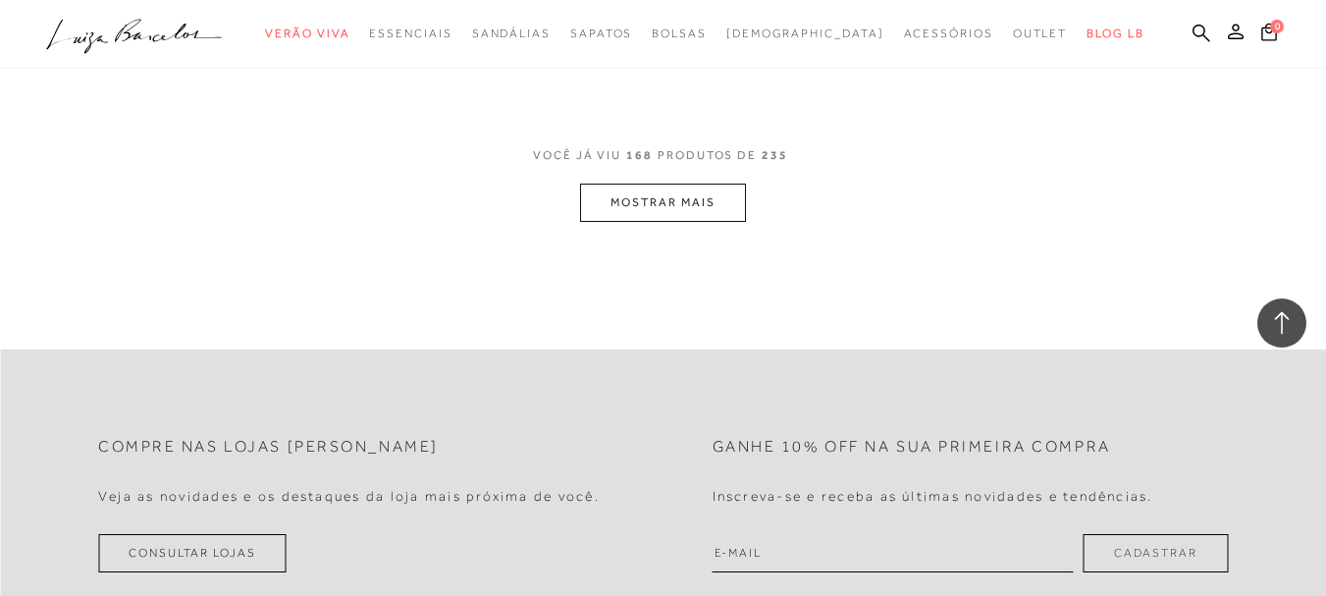
click at [677, 191] on button "MOSTRAR MAIS" at bounding box center [662, 203] width 165 height 38
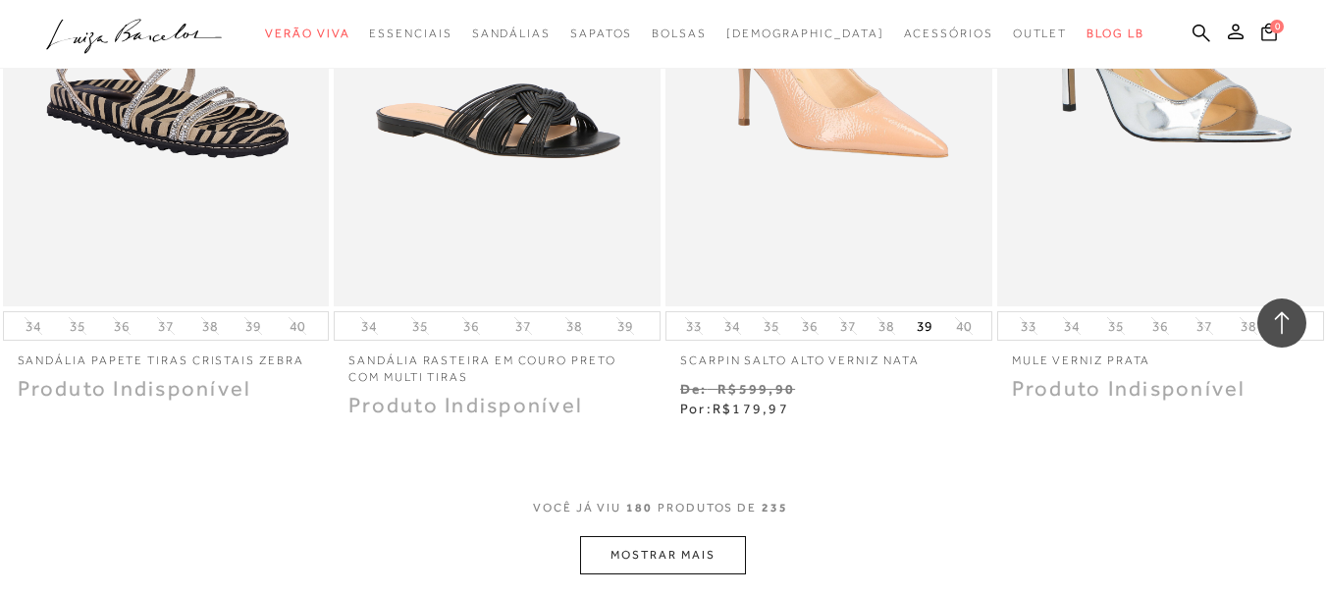
scroll to position [28347, 0]
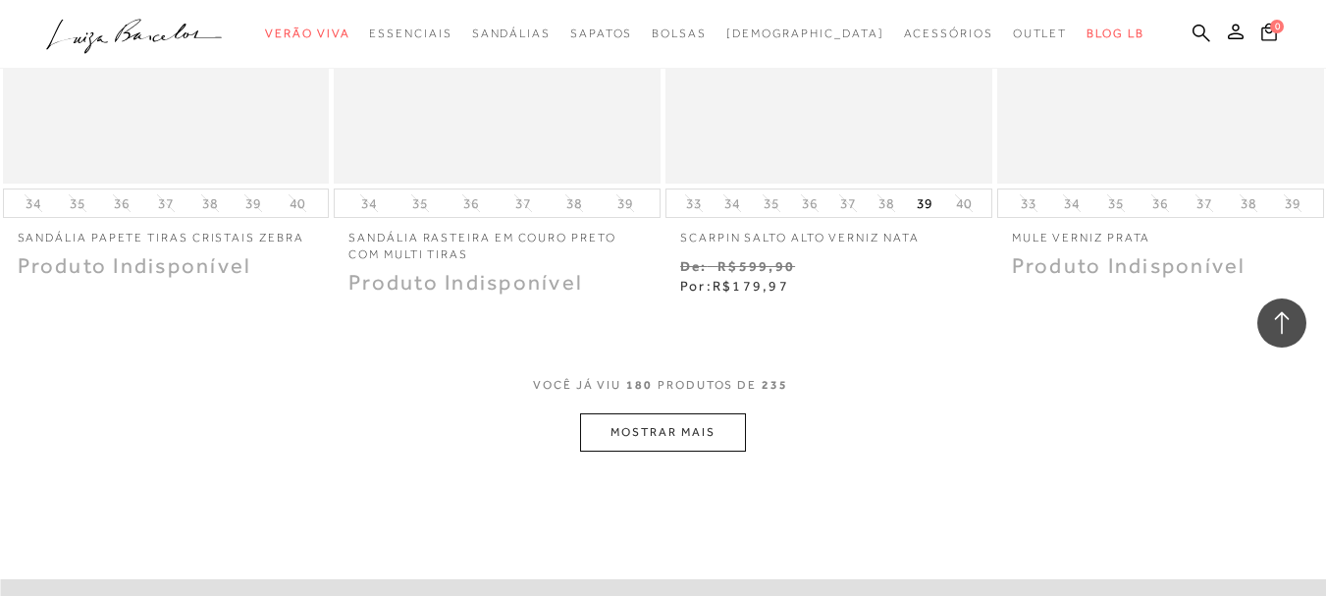
click at [655, 413] on button "MOSTRAR MAIS" at bounding box center [662, 432] width 165 height 38
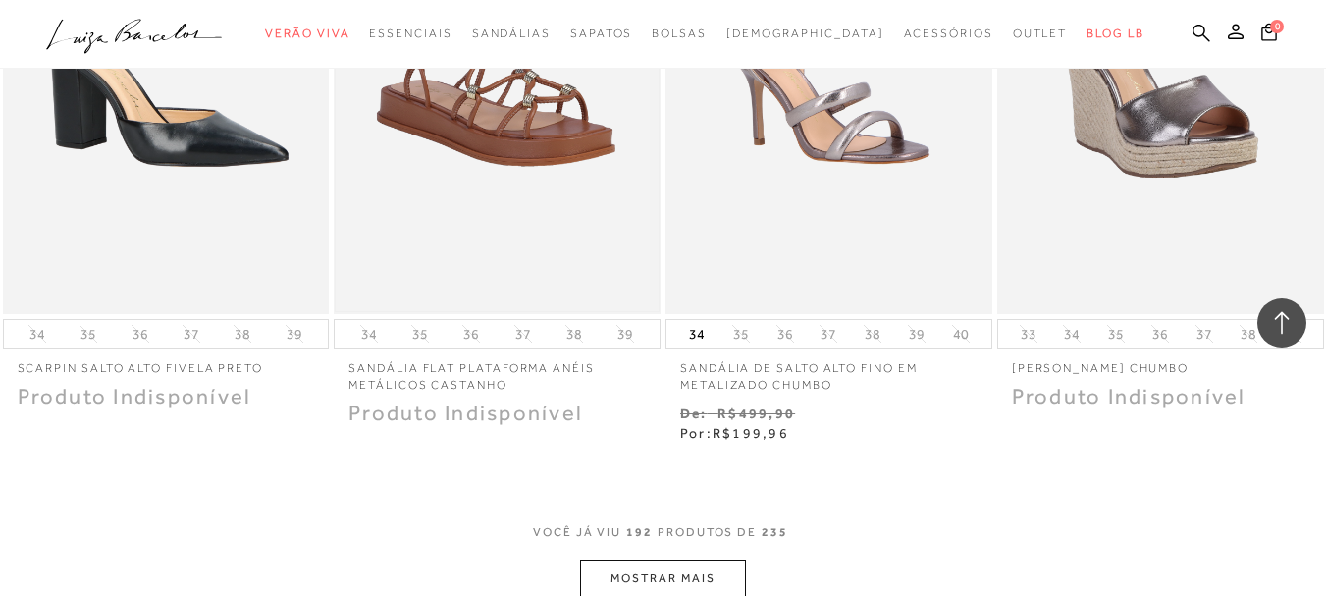
scroll to position [30409, 0]
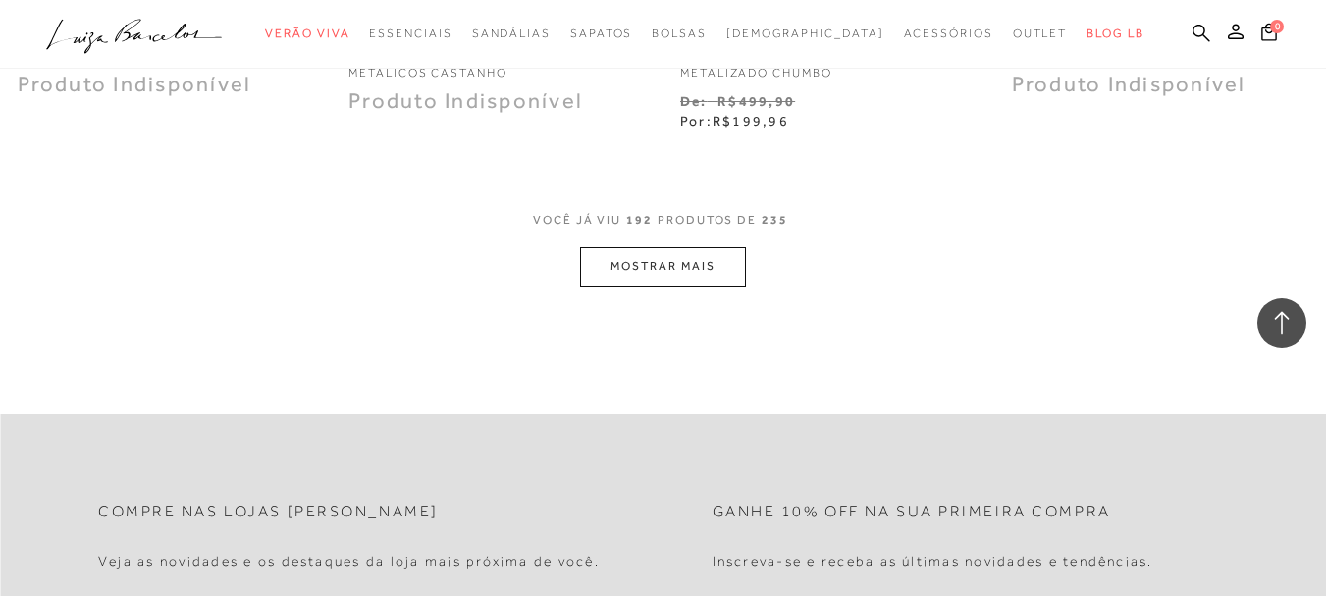
click at [641, 247] on button "MOSTRAR MAIS" at bounding box center [662, 266] width 165 height 38
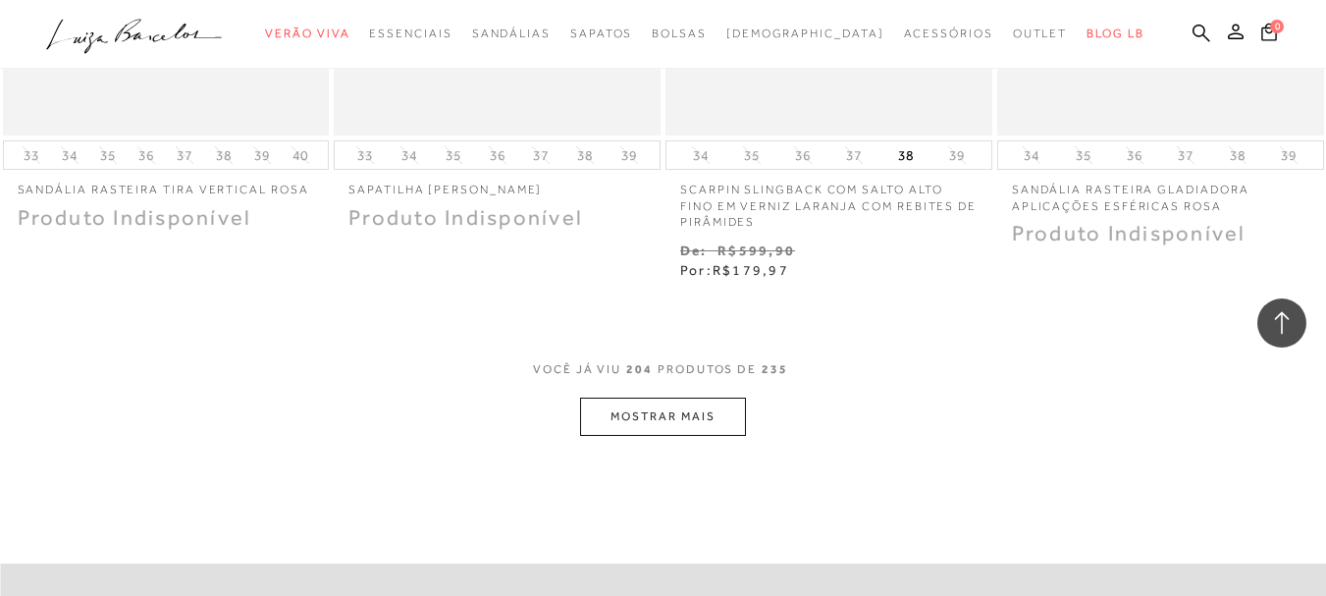
scroll to position [32176, 0]
click at [673, 395] on button "MOSTRAR MAIS" at bounding box center [662, 414] width 165 height 38
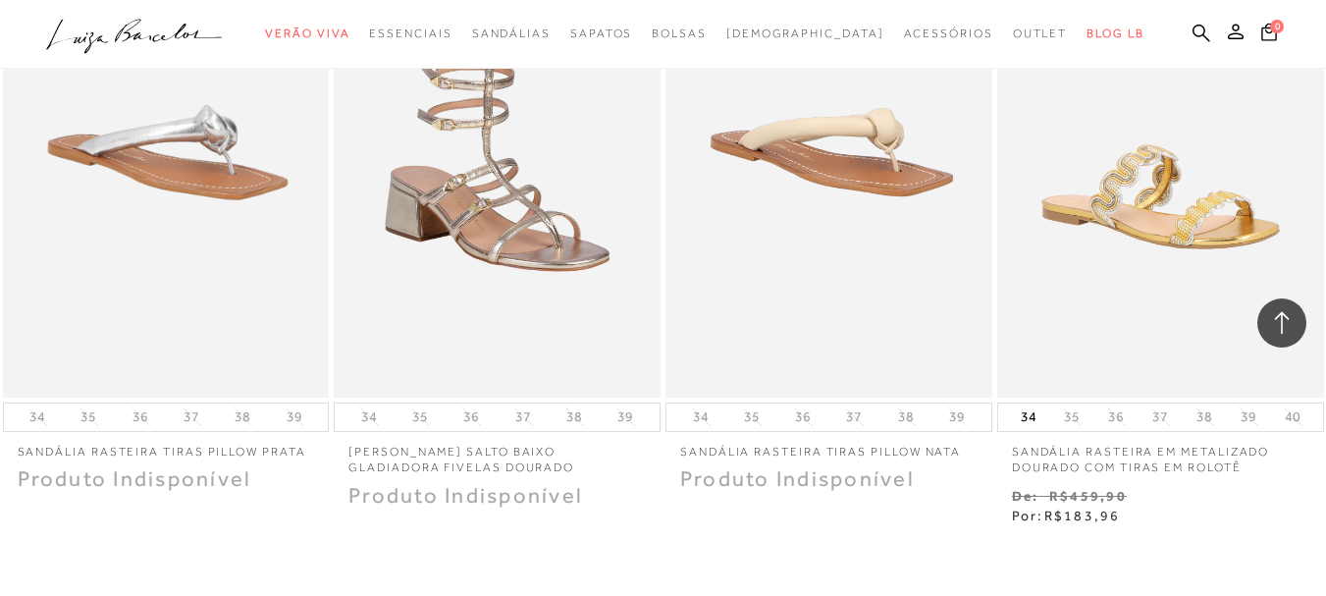
scroll to position [34041, 0]
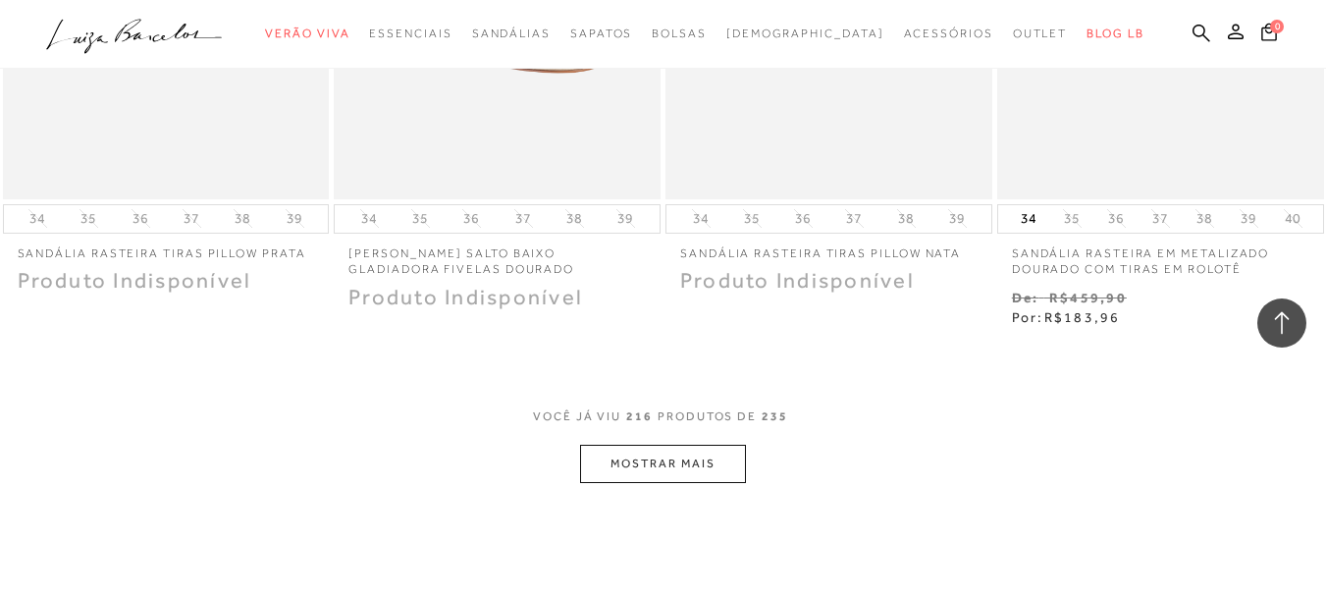
click at [631, 445] on button "MOSTRAR MAIS" at bounding box center [662, 464] width 165 height 38
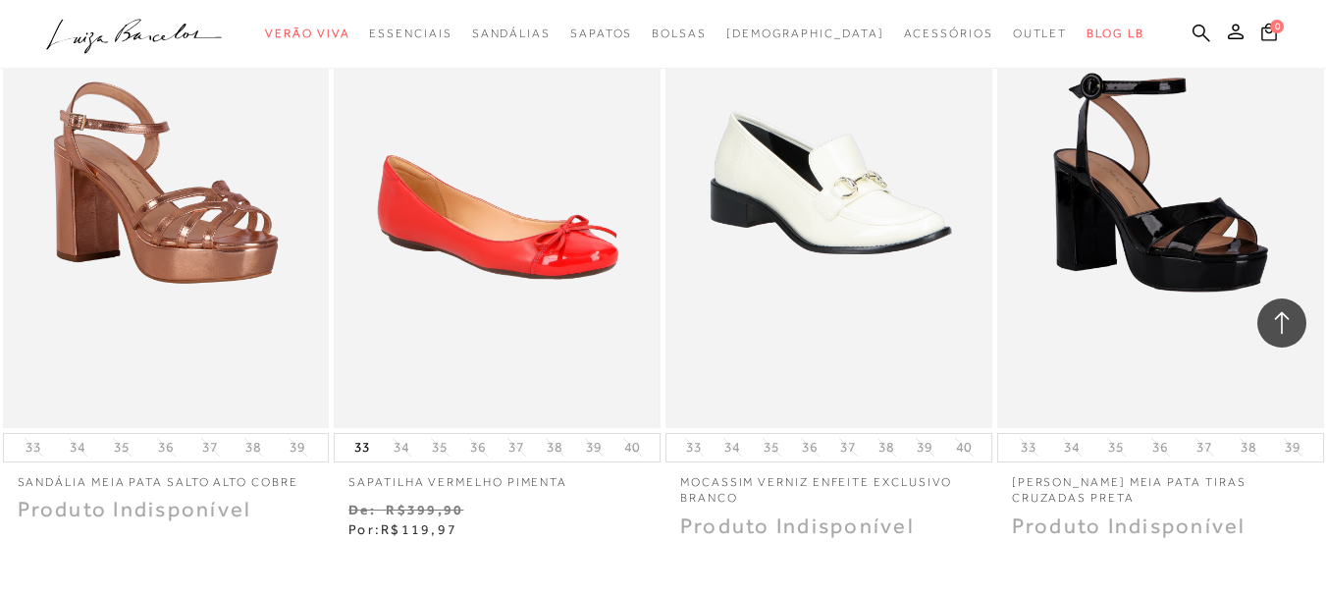
scroll to position [36004, 0]
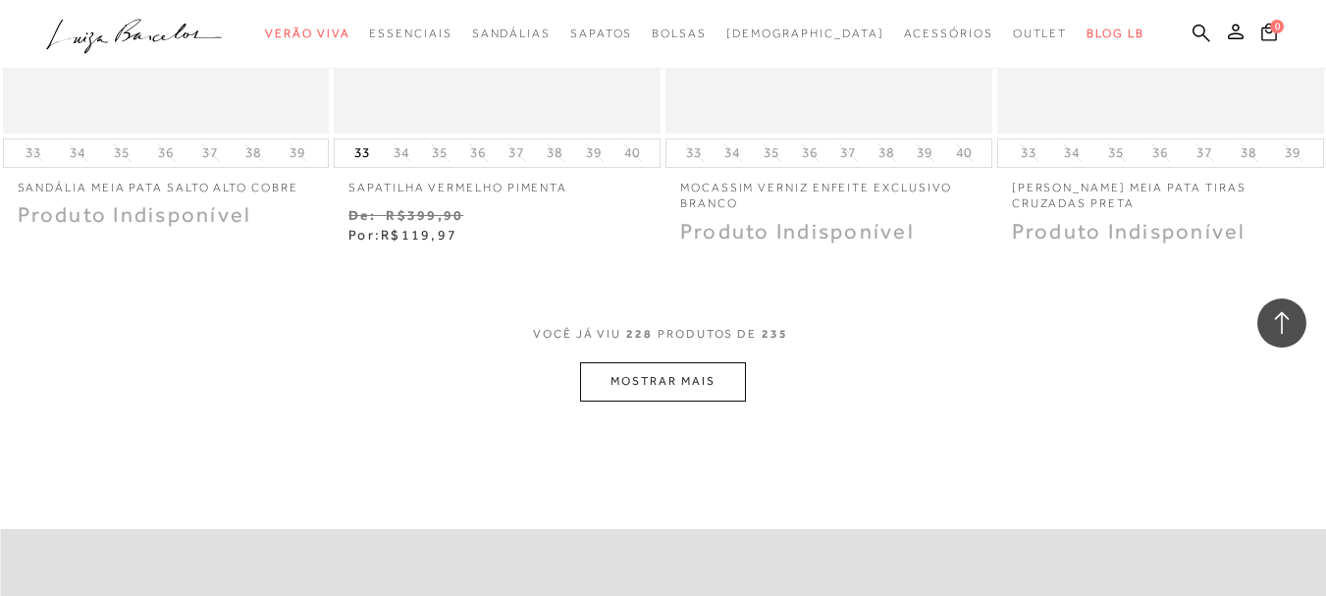
click at [663, 370] on button "MOSTRAR MAIS" at bounding box center [662, 381] width 165 height 38
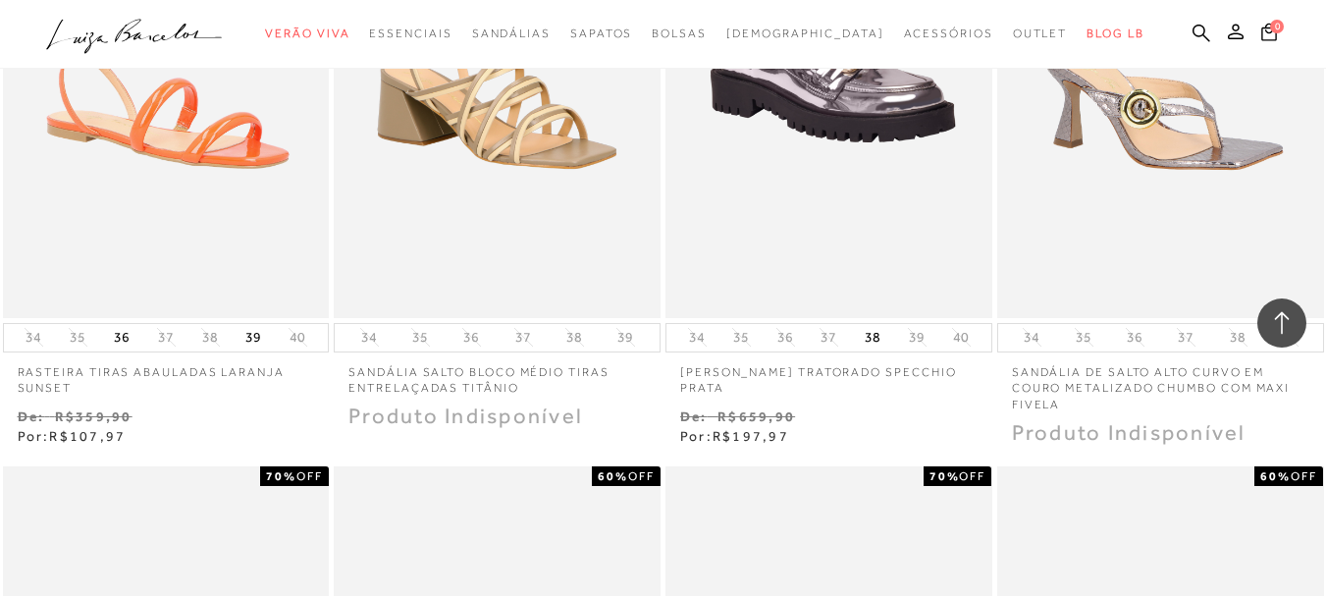
scroll to position [17352, 0]
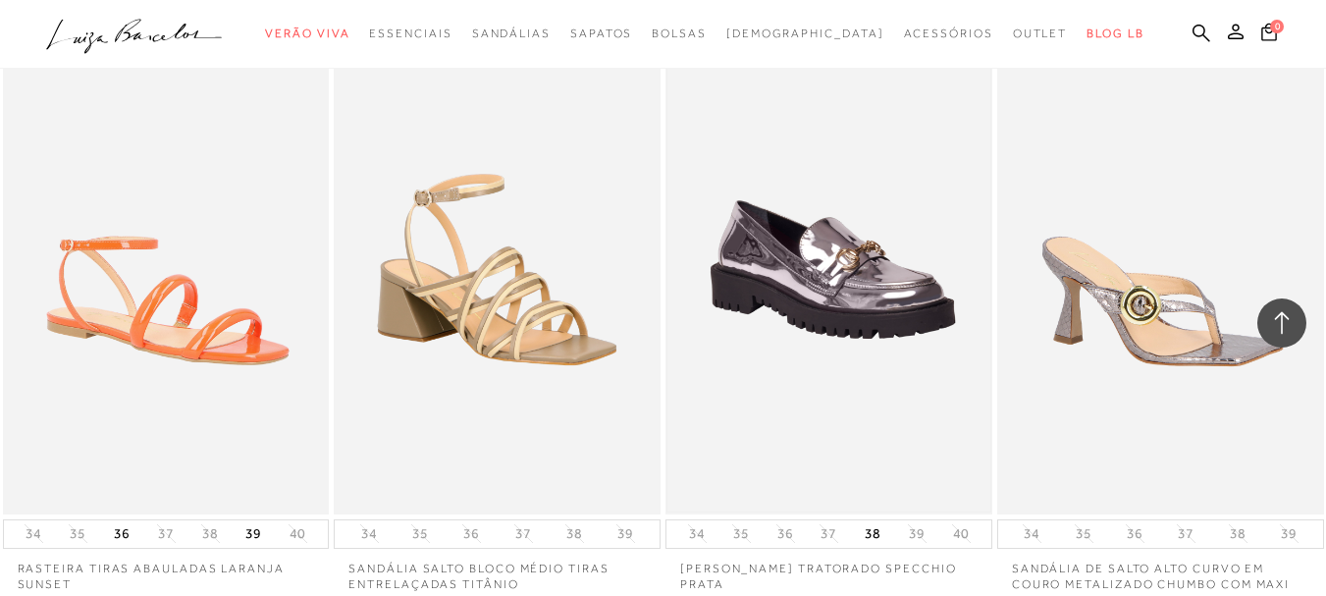
drag, startPoint x: 829, startPoint y: 320, endPoint x: 841, endPoint y: 311, distance: 15.5
click at [831, 319] on img at bounding box center [829, 269] width 323 height 484
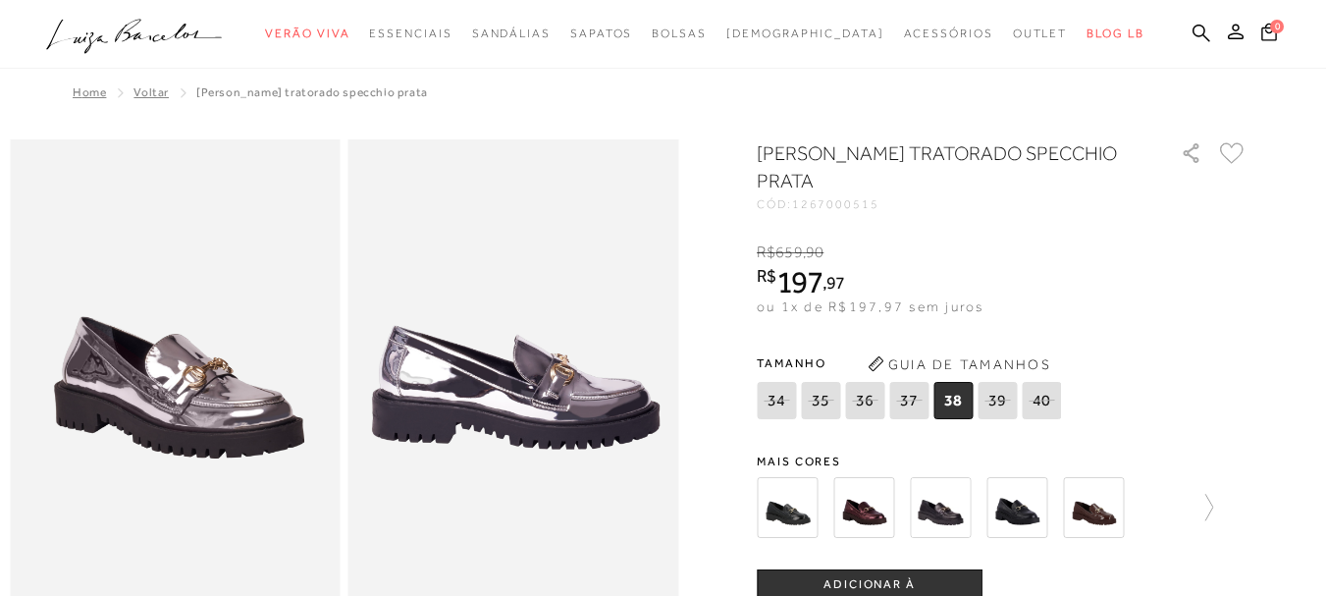
click at [808, 517] on img at bounding box center [787, 507] width 61 height 61
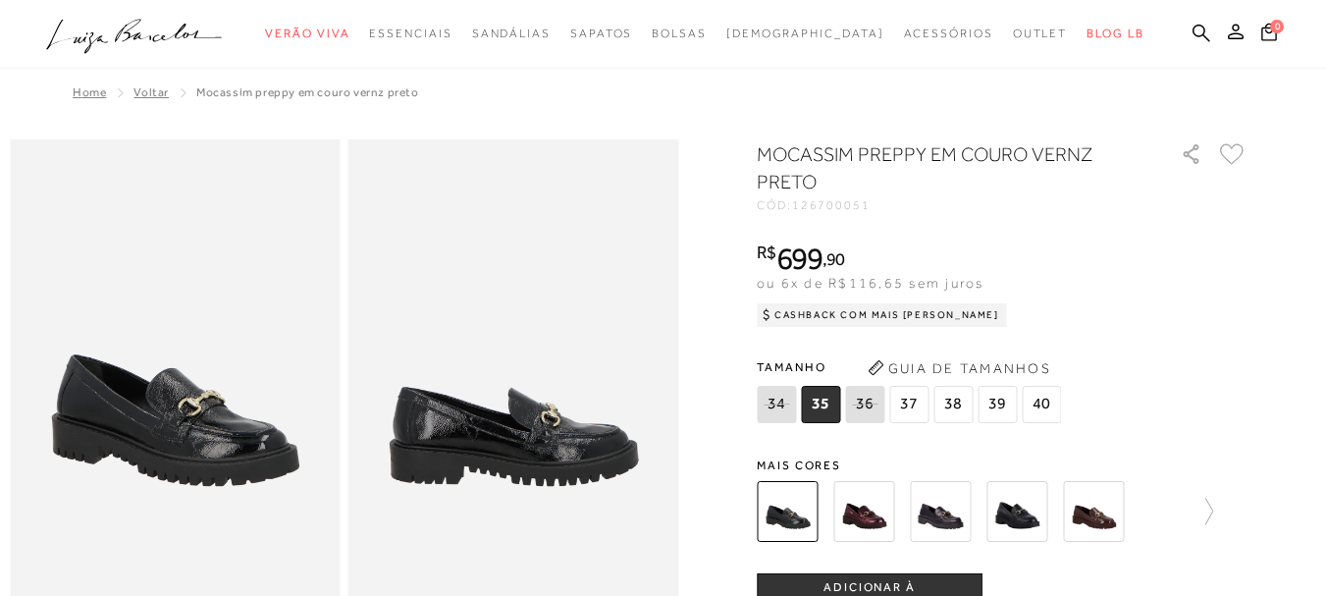
click at [882, 510] on img at bounding box center [863, 511] width 61 height 61
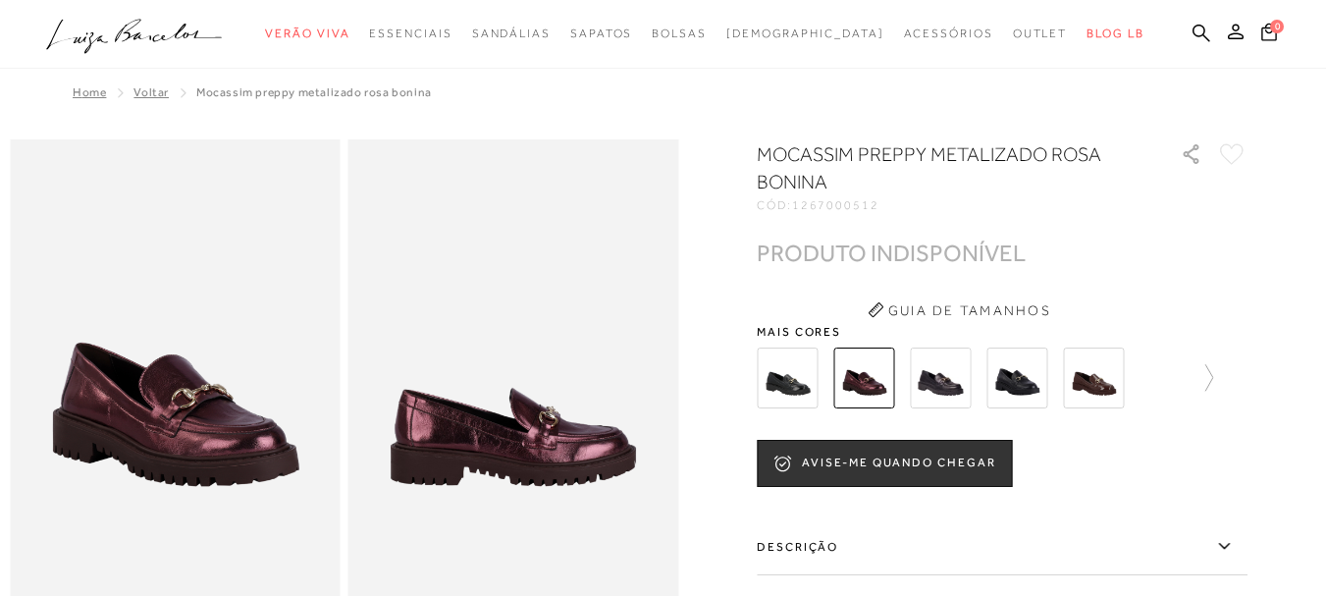
click at [940, 391] on img at bounding box center [940, 378] width 61 height 61
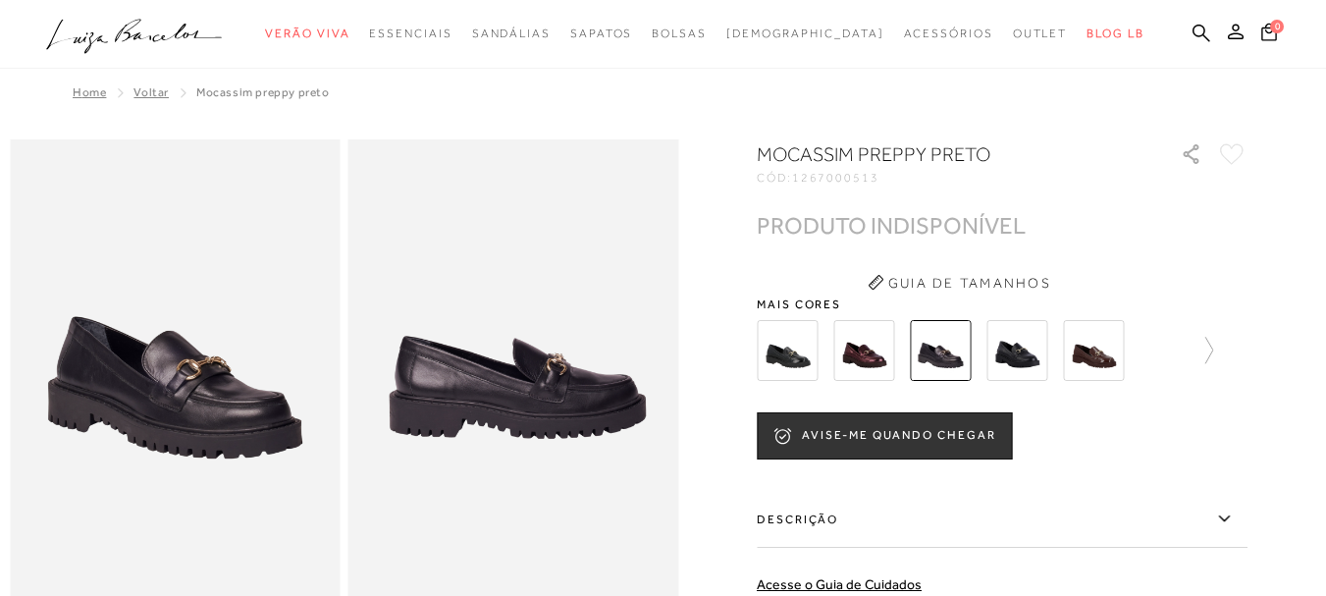
click at [1032, 353] on img at bounding box center [1017, 350] width 61 height 61
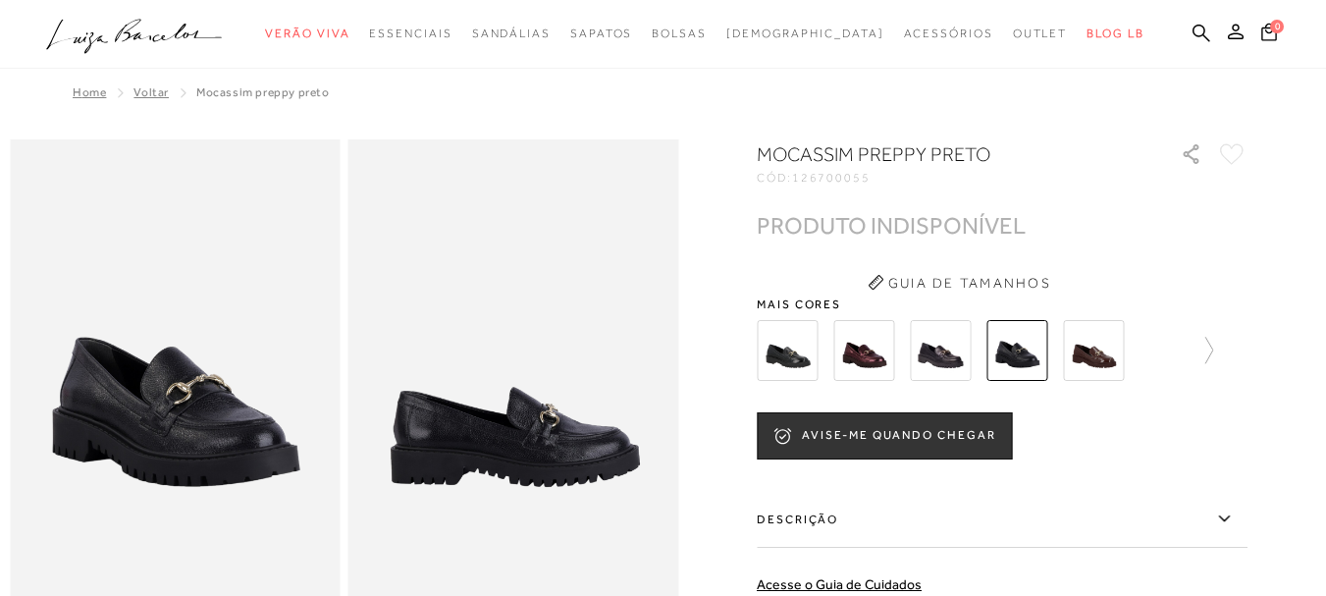
click at [1093, 357] on img at bounding box center [1093, 350] width 61 height 61
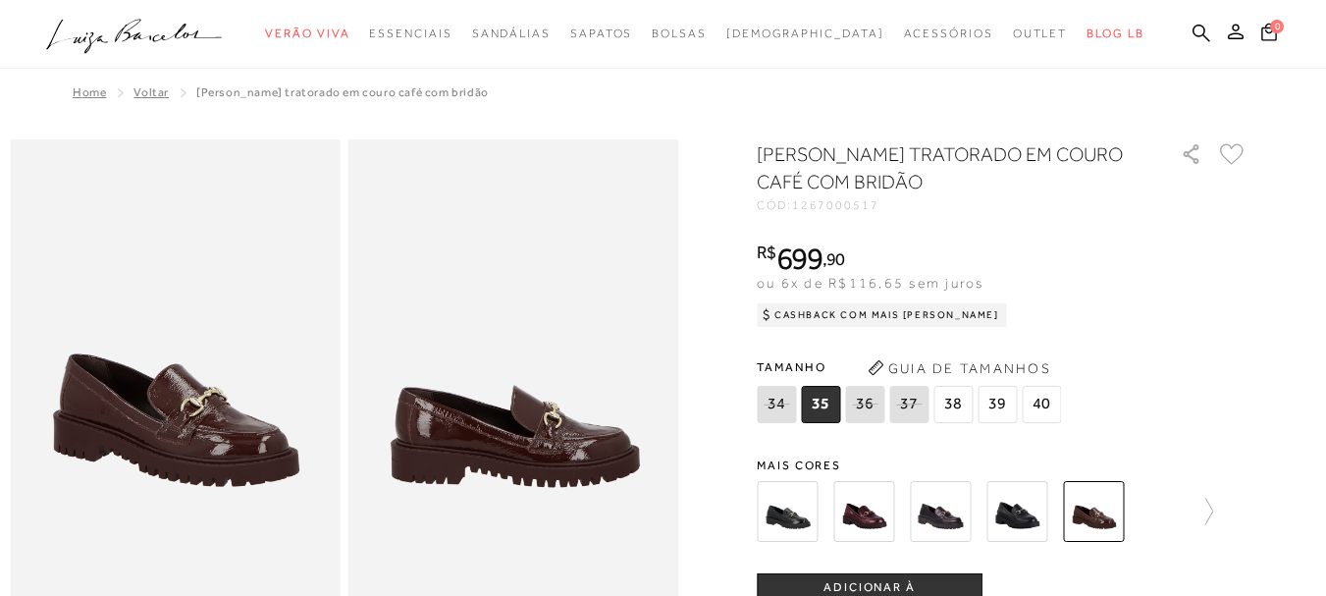
click at [1221, 512] on div at bounding box center [1002, 511] width 491 height 73
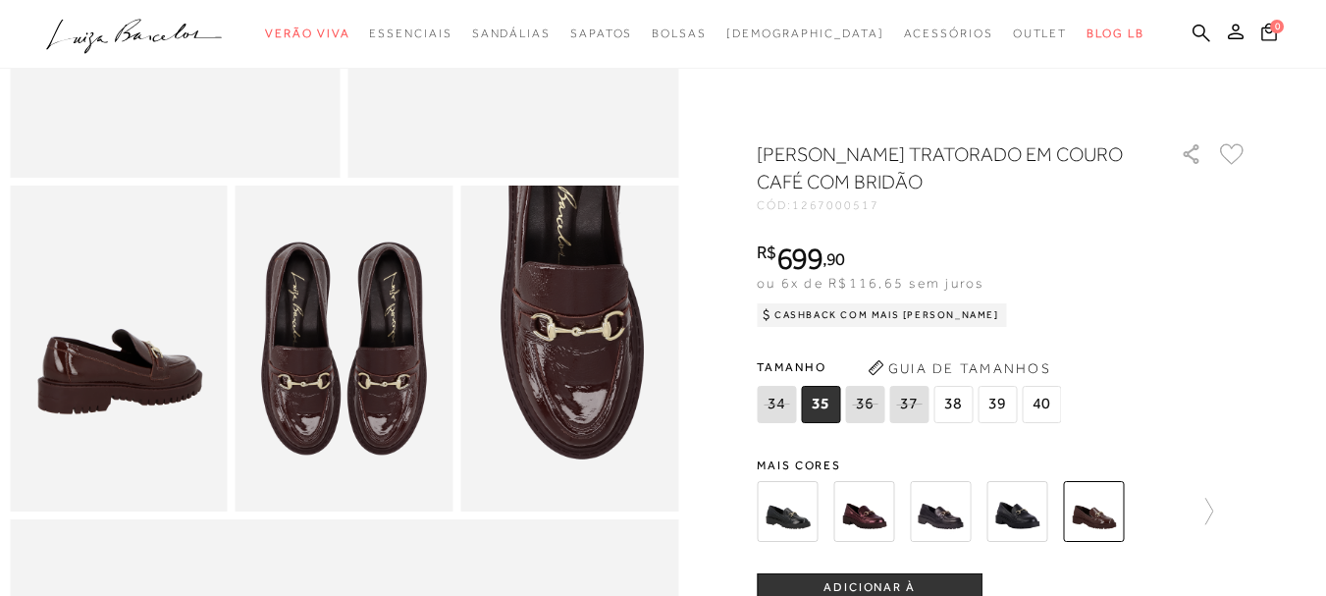
scroll to position [295, 0]
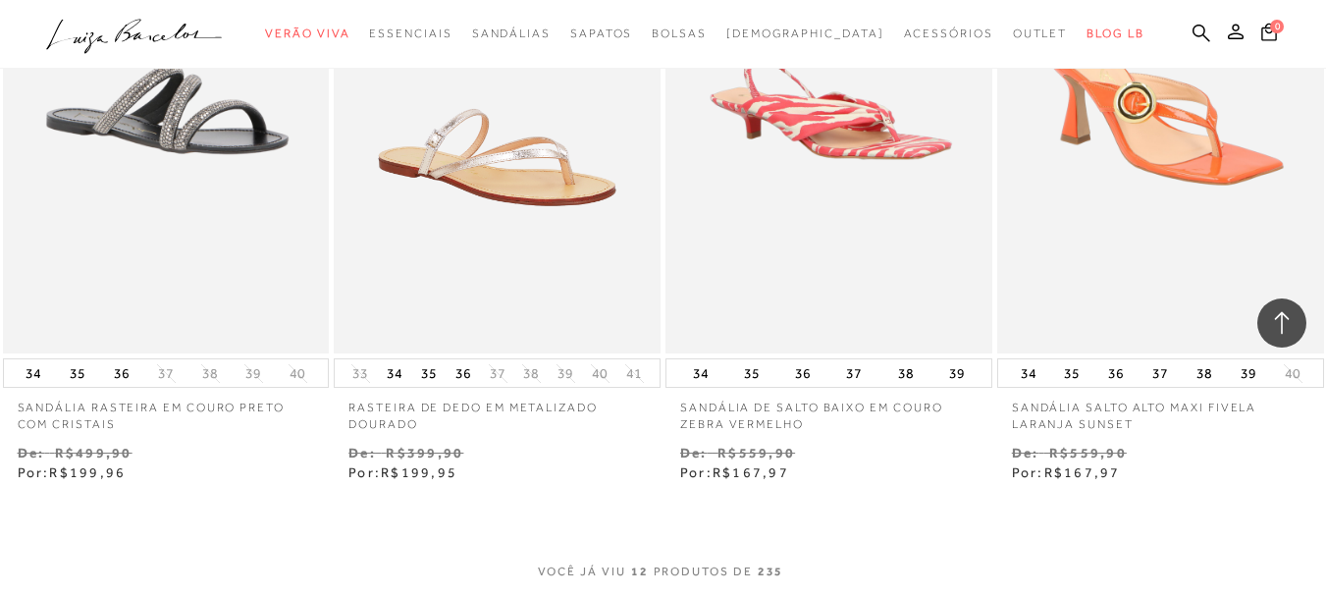
scroll to position [1767, 0]
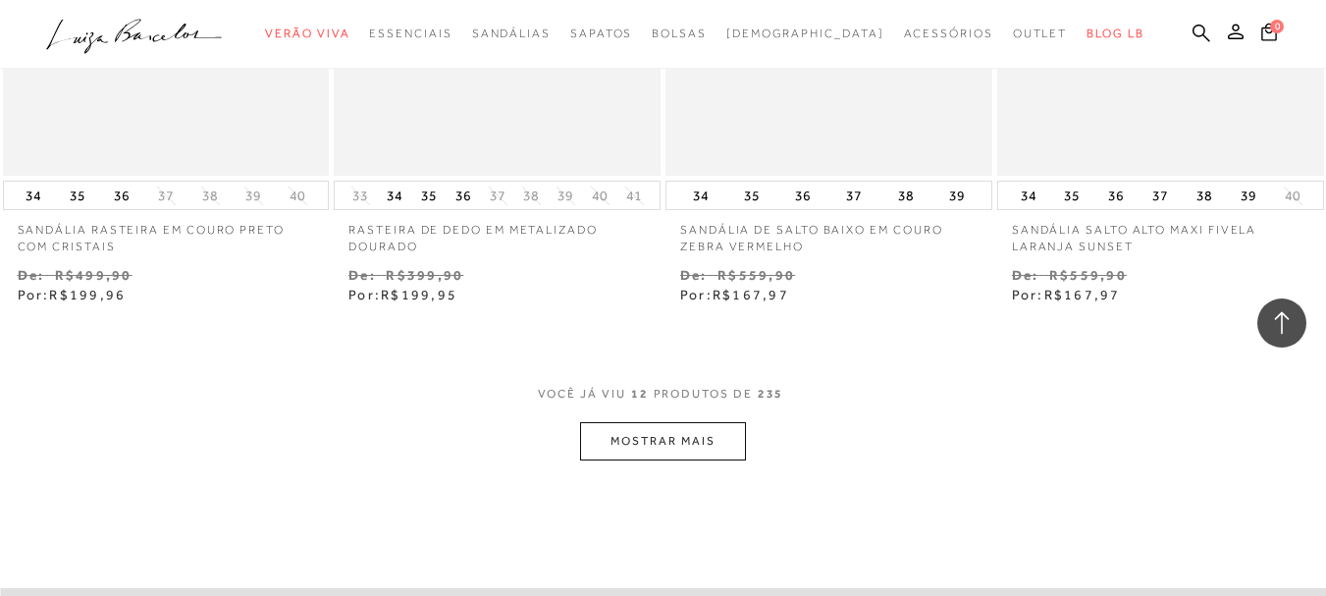
click at [704, 441] on button "MOSTRAR MAIS" at bounding box center [662, 441] width 165 height 38
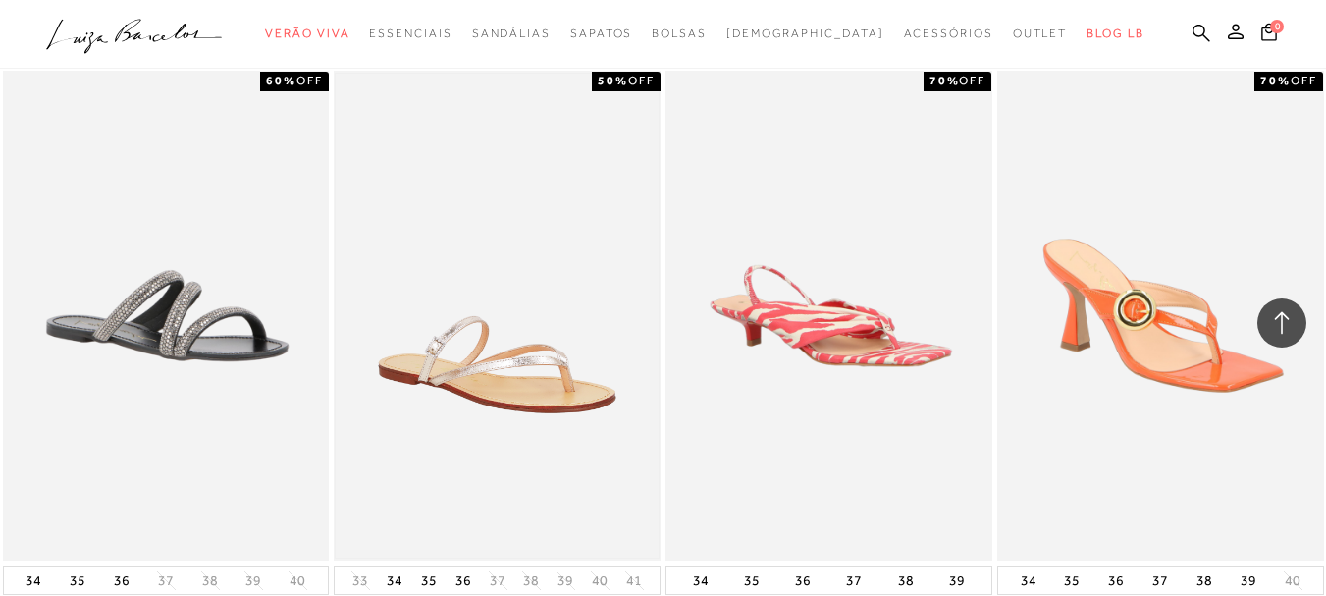
scroll to position [1276, 0]
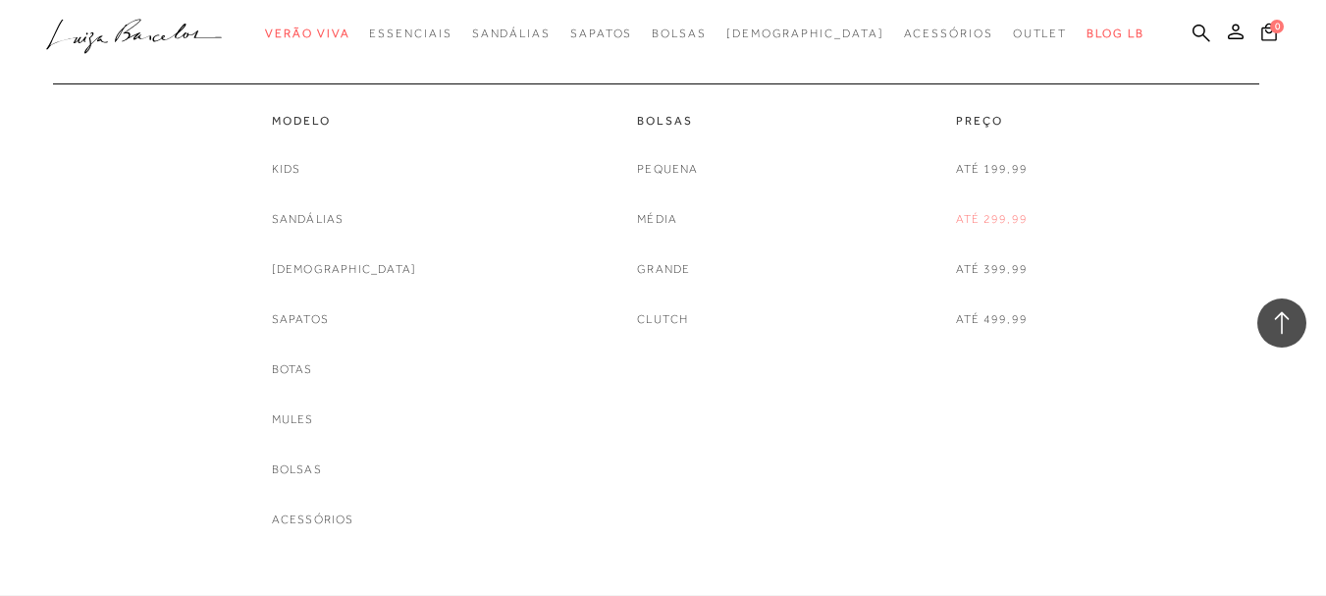
click at [1005, 212] on link "Até 299,99" at bounding box center [992, 219] width 72 height 21
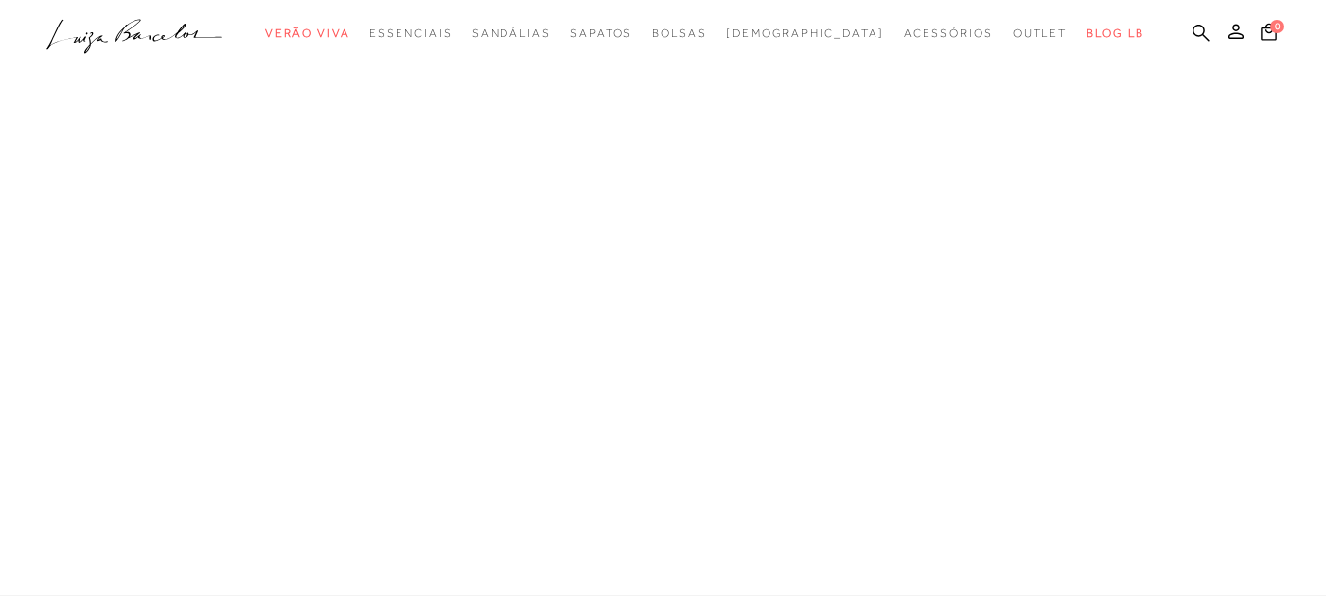
scroll to position [18, 0]
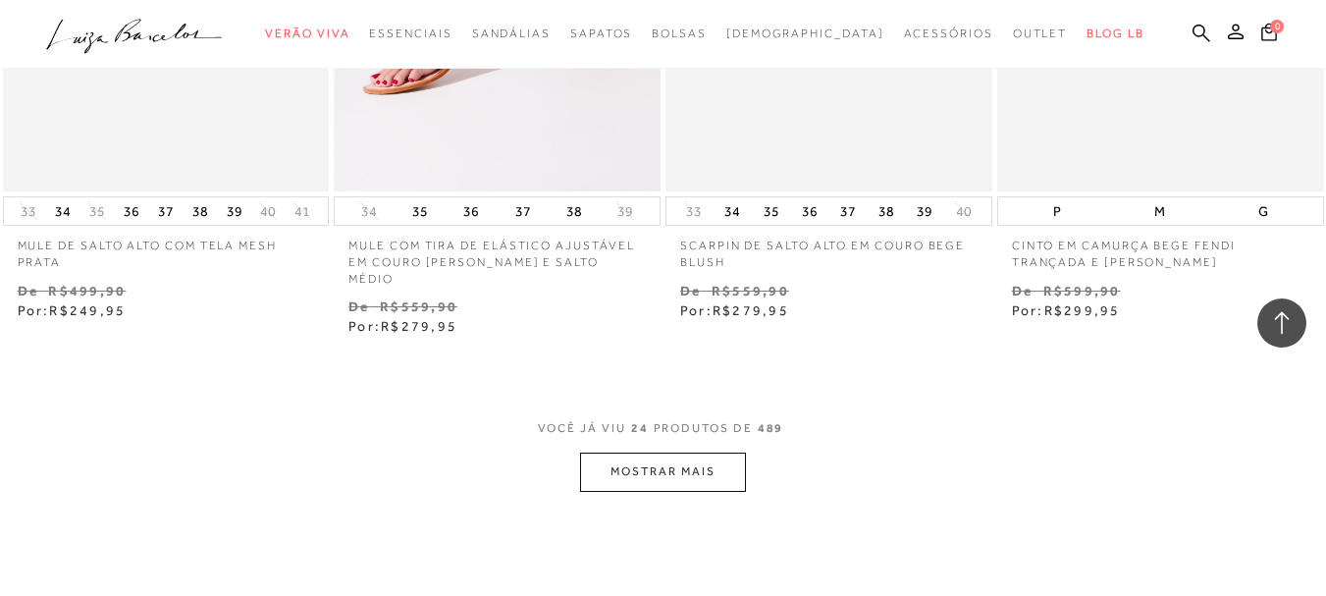
scroll to position [3731, 0]
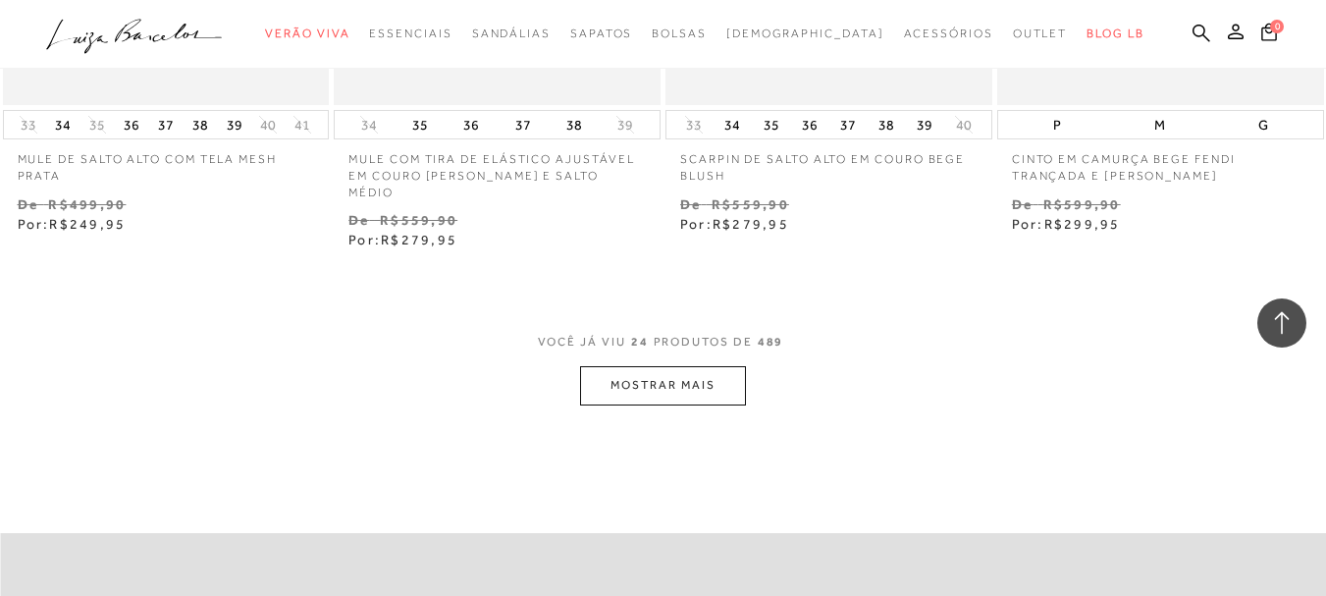
click at [668, 376] on button "MOSTRAR MAIS" at bounding box center [662, 385] width 165 height 38
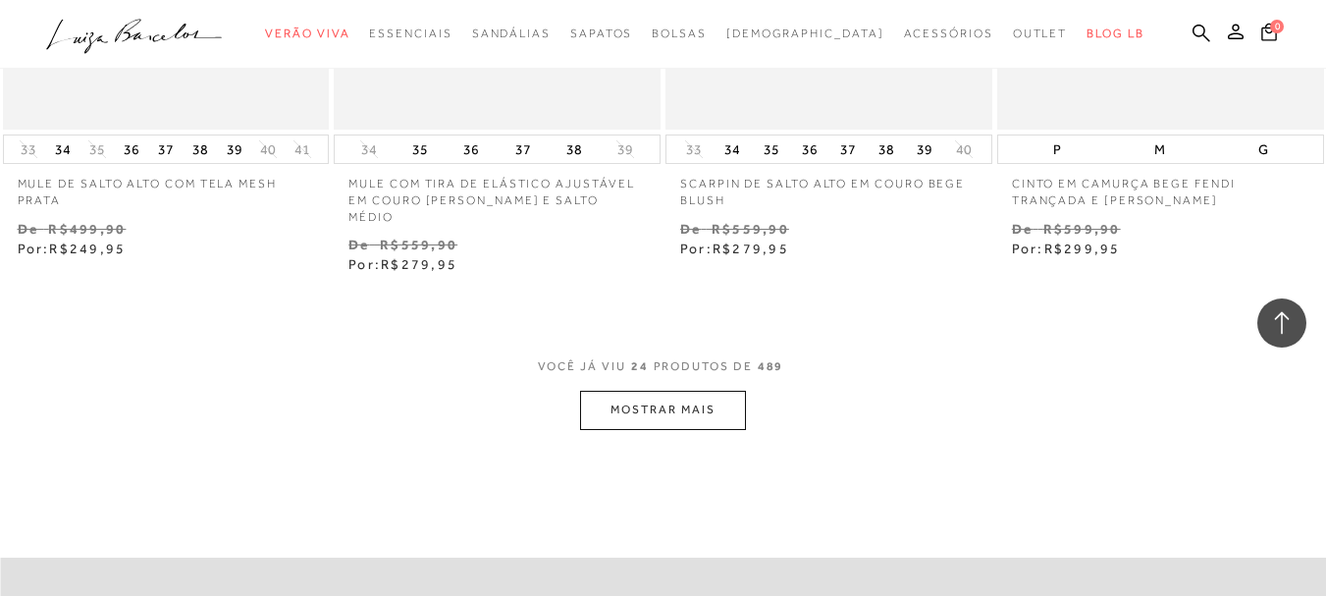
scroll to position [3829, 0]
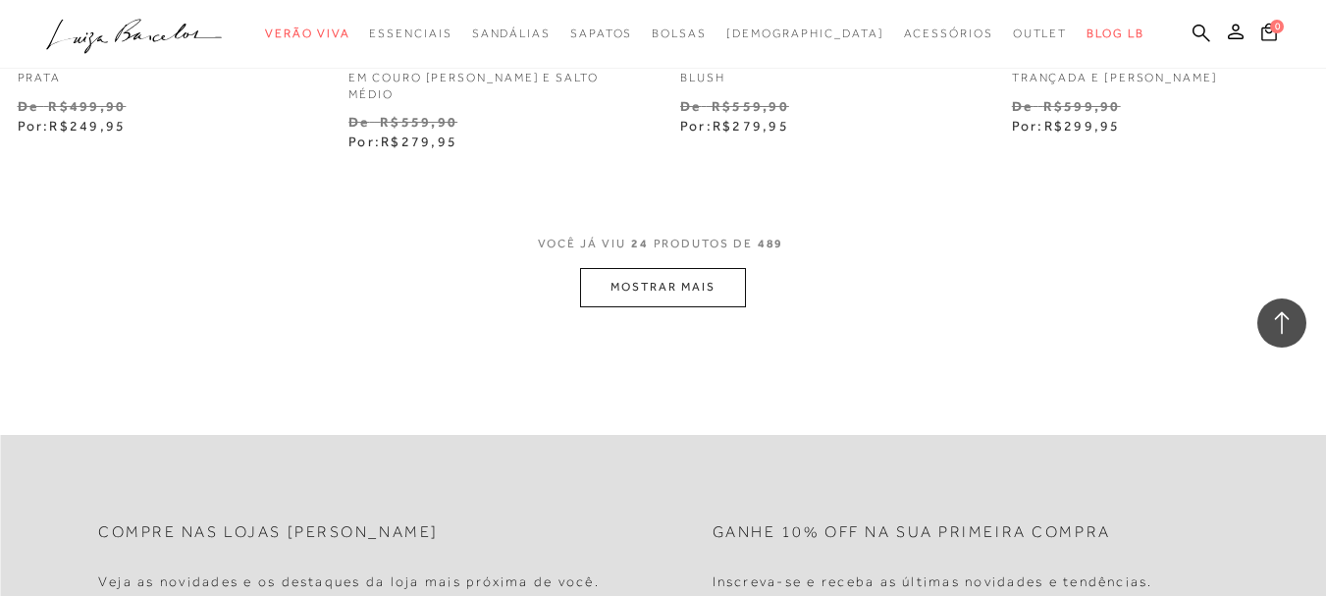
click at [685, 274] on button "MOSTRAR MAIS" at bounding box center [662, 287] width 165 height 38
click at [687, 270] on button "MOSTRAR MAIS" at bounding box center [662, 287] width 165 height 38
click at [650, 268] on button "MOSTRAR MAIS" at bounding box center [662, 287] width 165 height 38
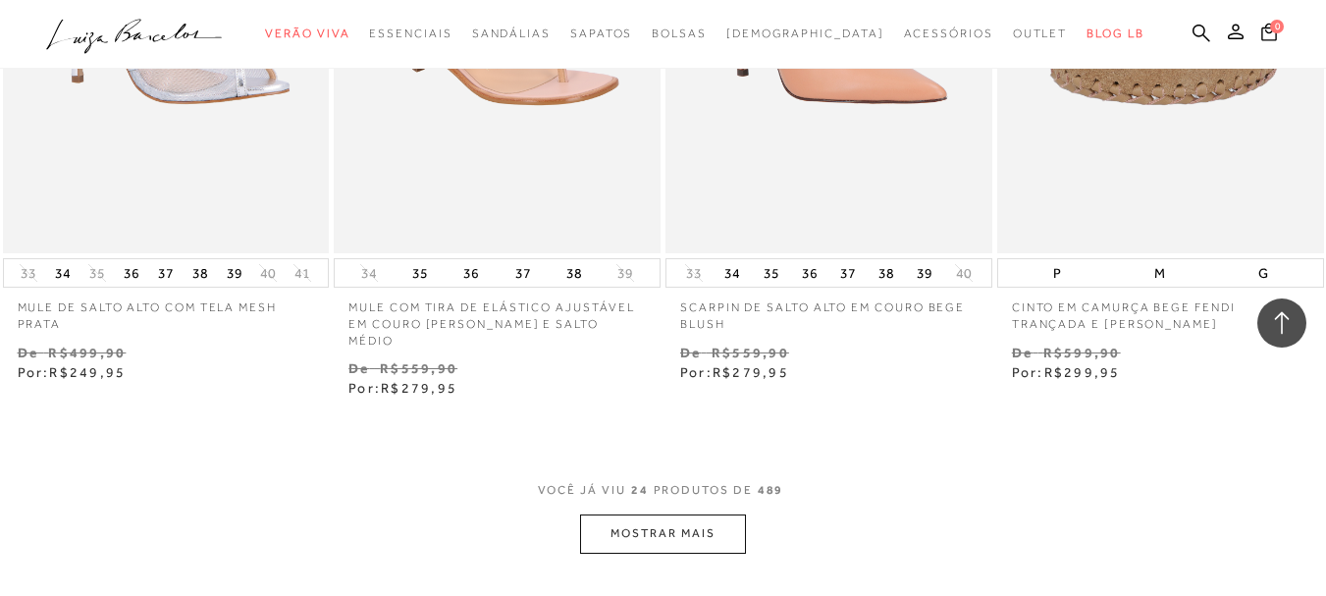
scroll to position [3632, 0]
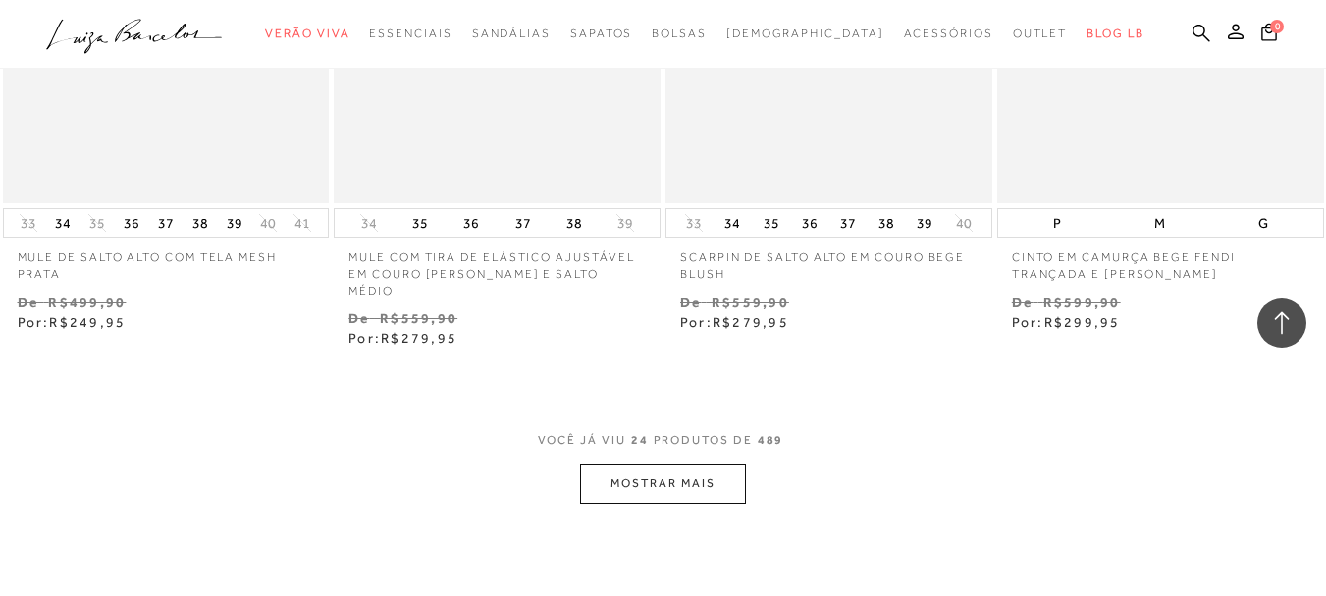
click at [658, 464] on button "MOSTRAR MAIS" at bounding box center [662, 483] width 165 height 38
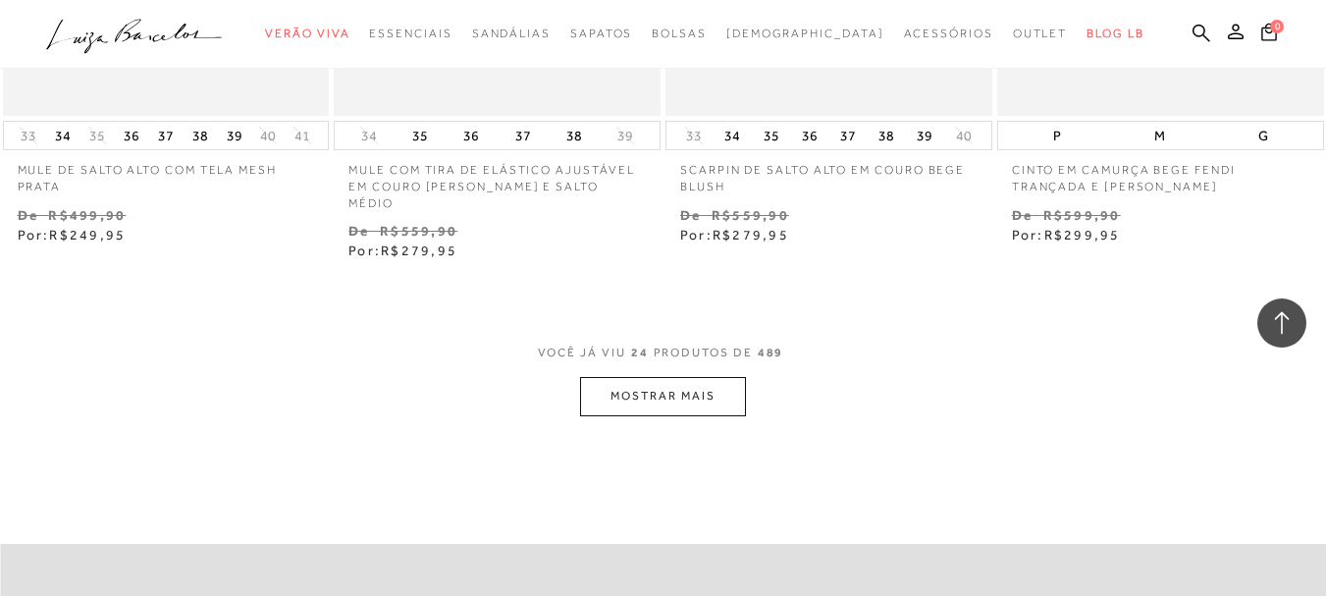
scroll to position [3731, 0]
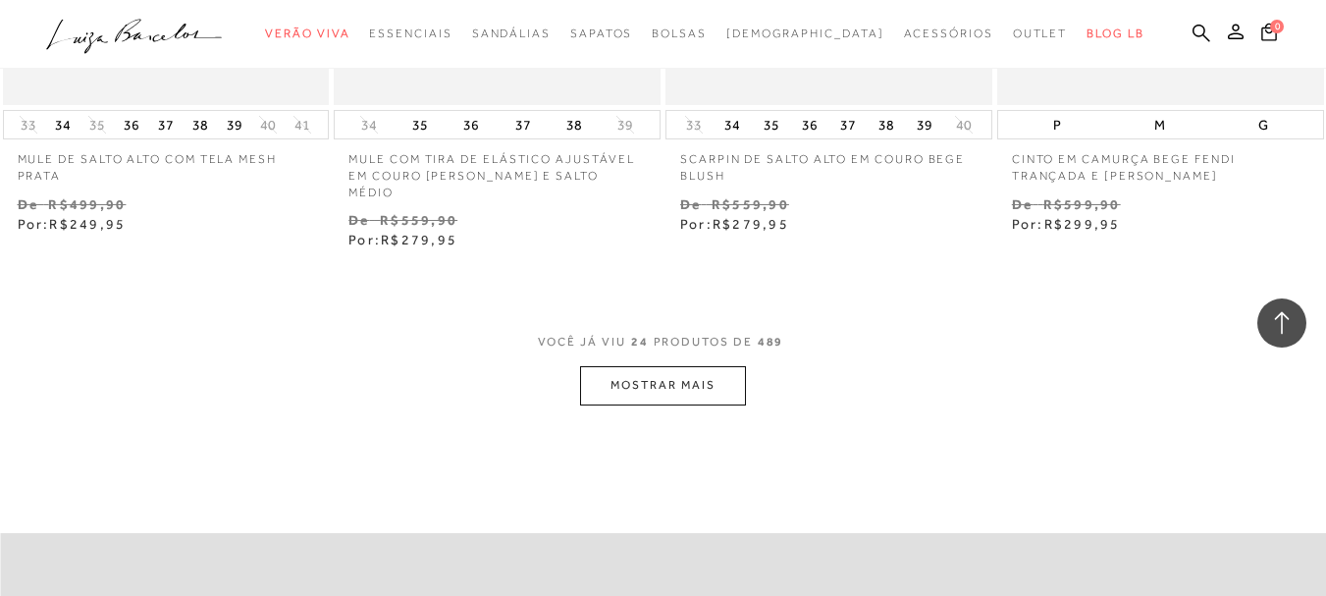
click at [676, 369] on button "MOSTRAR MAIS" at bounding box center [662, 385] width 165 height 38
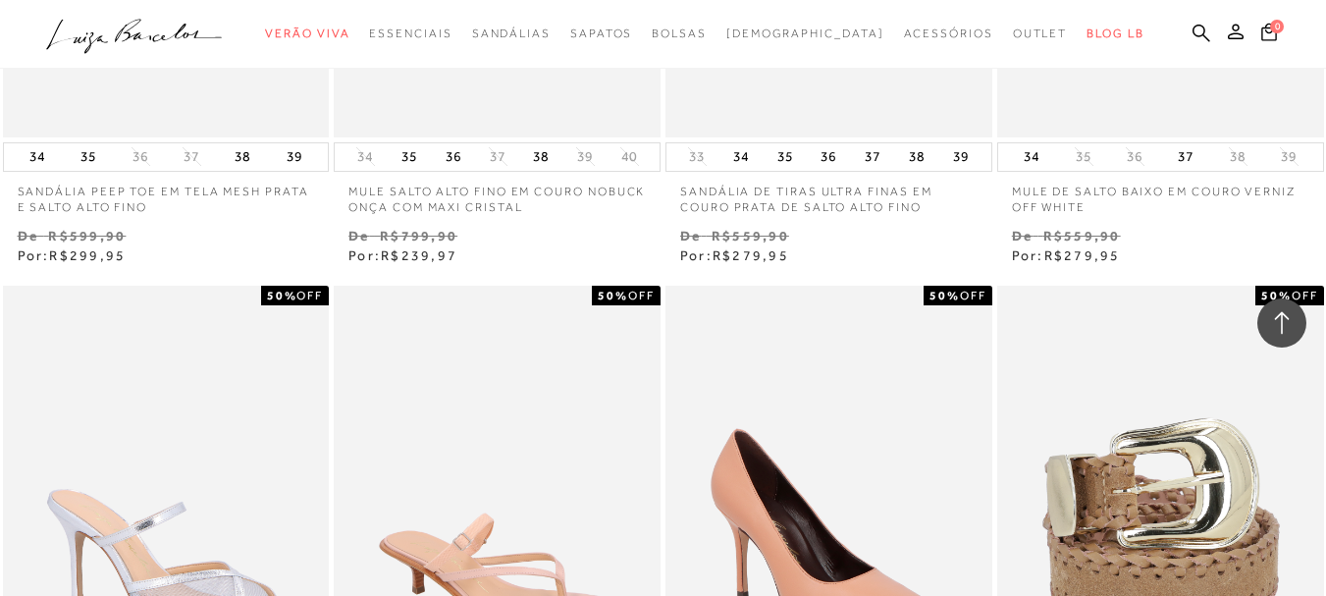
scroll to position [3043, 0]
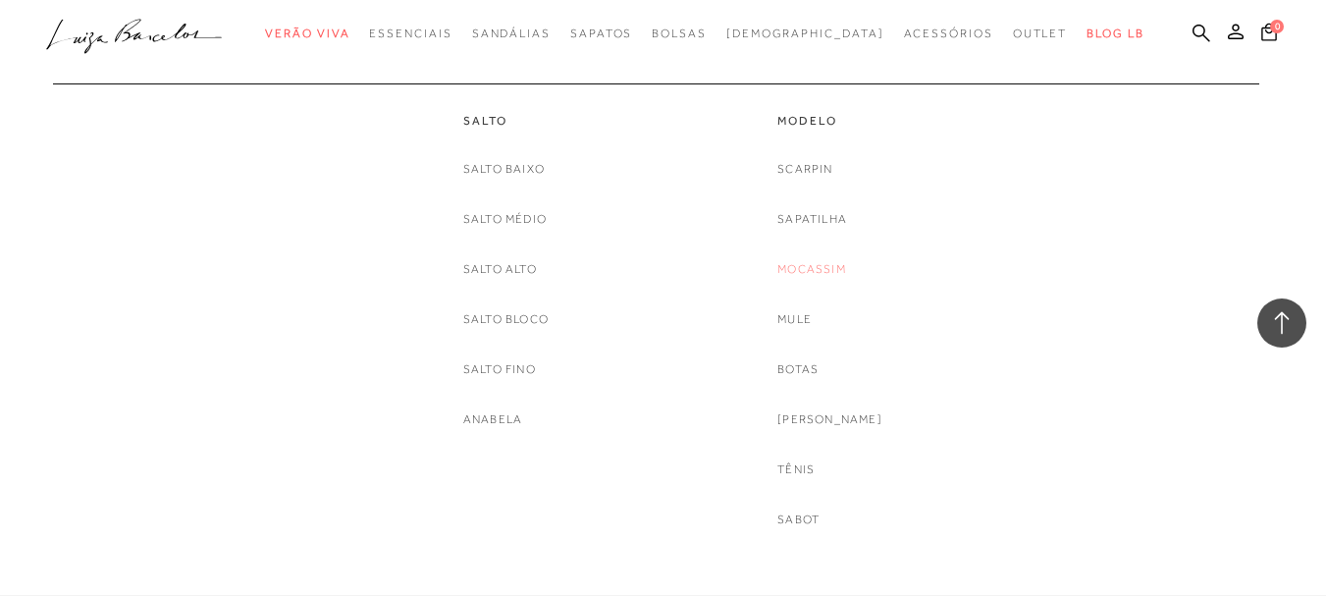
click at [824, 272] on link "Mocassim" at bounding box center [812, 269] width 69 height 21
